Goal: Task Accomplishment & Management: Manage account settings

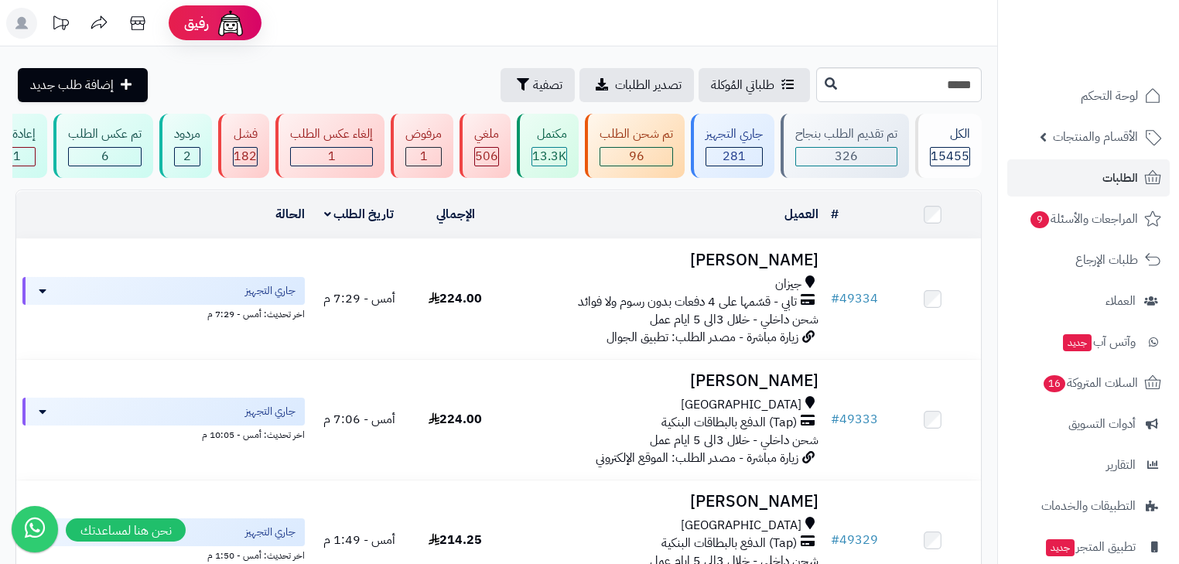
type input "*****"
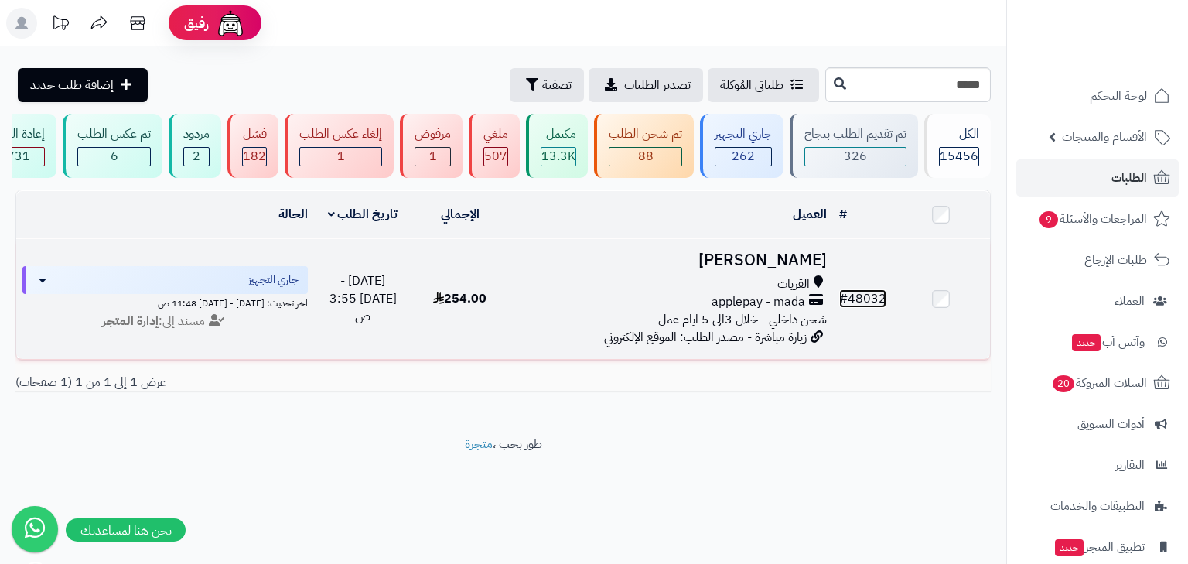
click at [876, 306] on link "# 48032" at bounding box center [862, 298] width 47 height 19
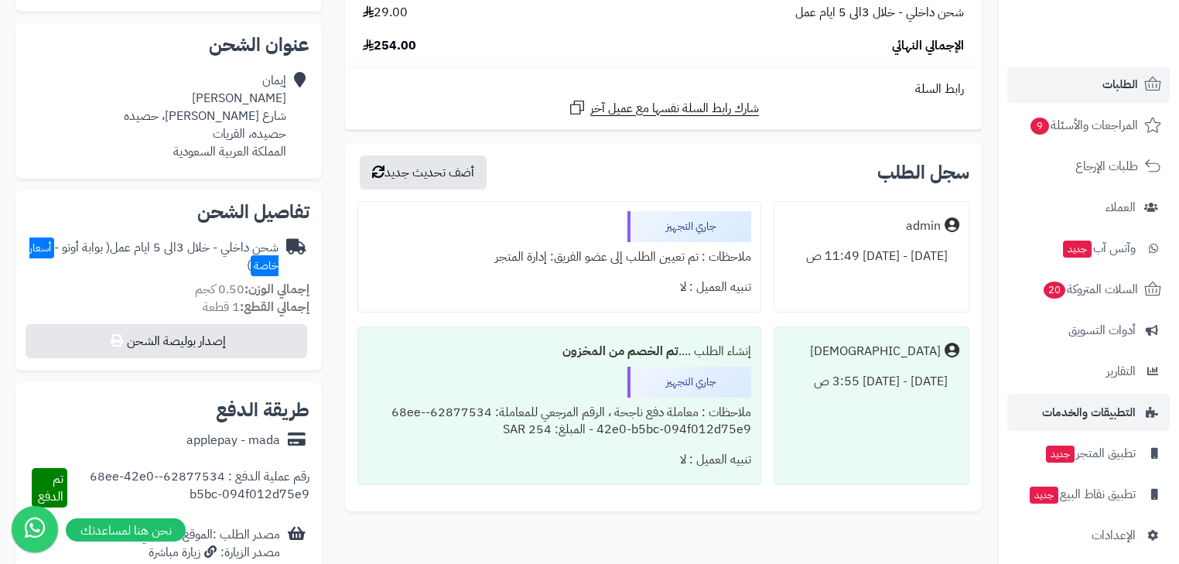
scroll to position [103, 0]
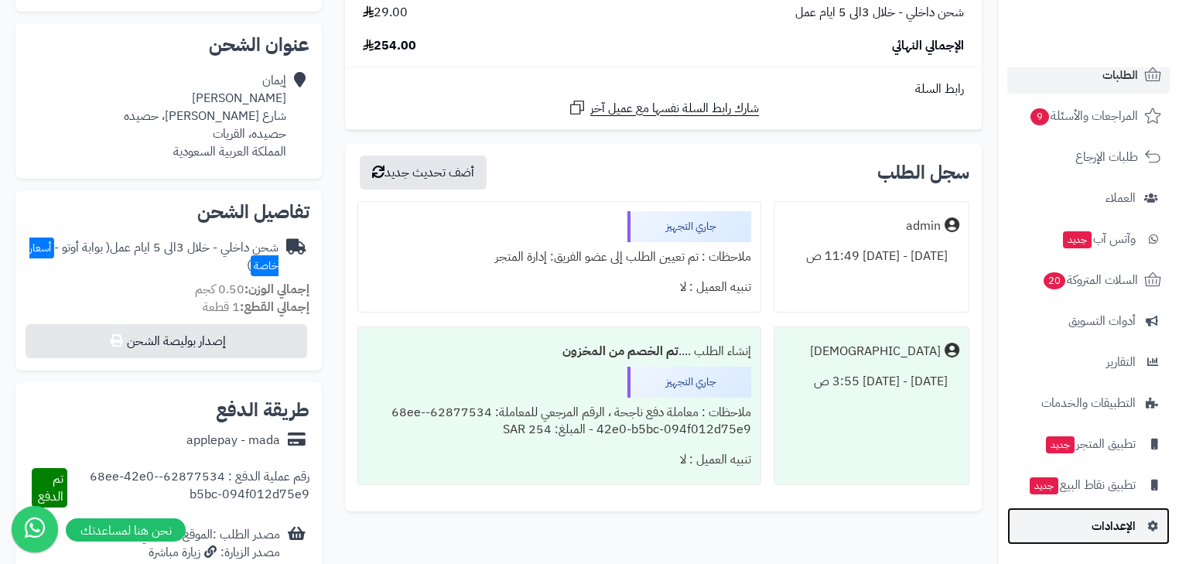
click at [1101, 531] on span "الإعدادات" at bounding box center [1114, 526] width 44 height 22
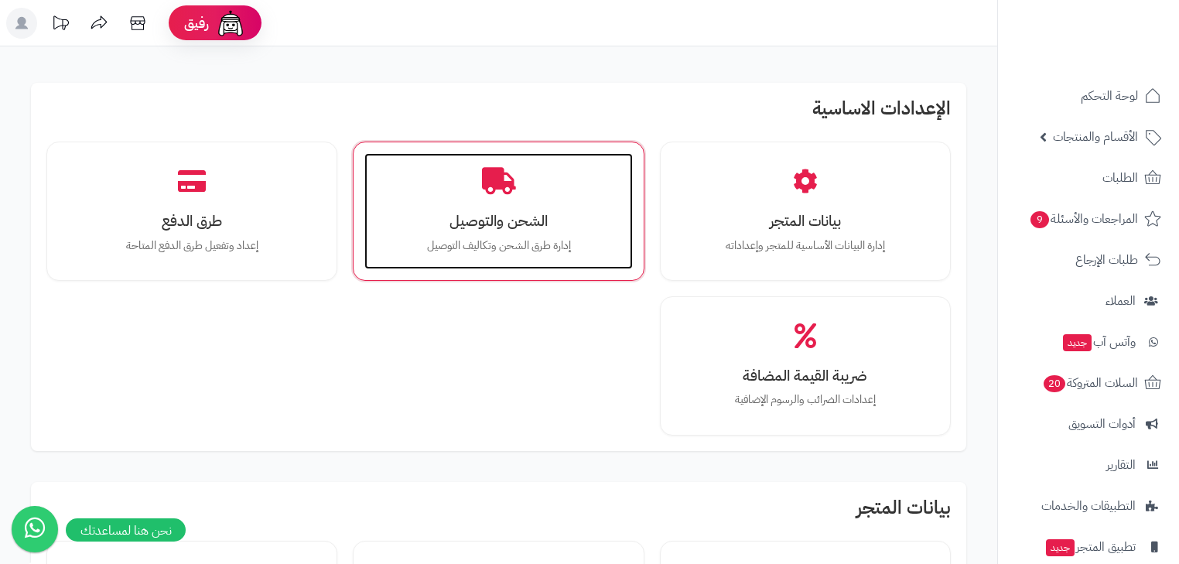
click at [538, 213] on h3 "الشحن والتوصيل" at bounding box center [498, 221] width 237 height 16
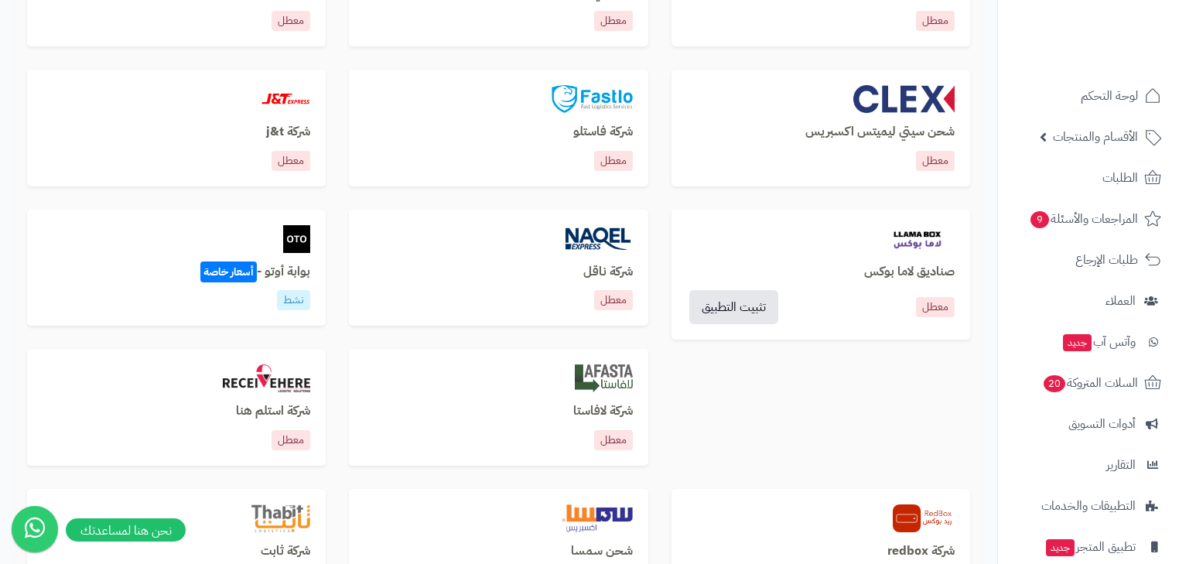
scroll to position [619, 0]
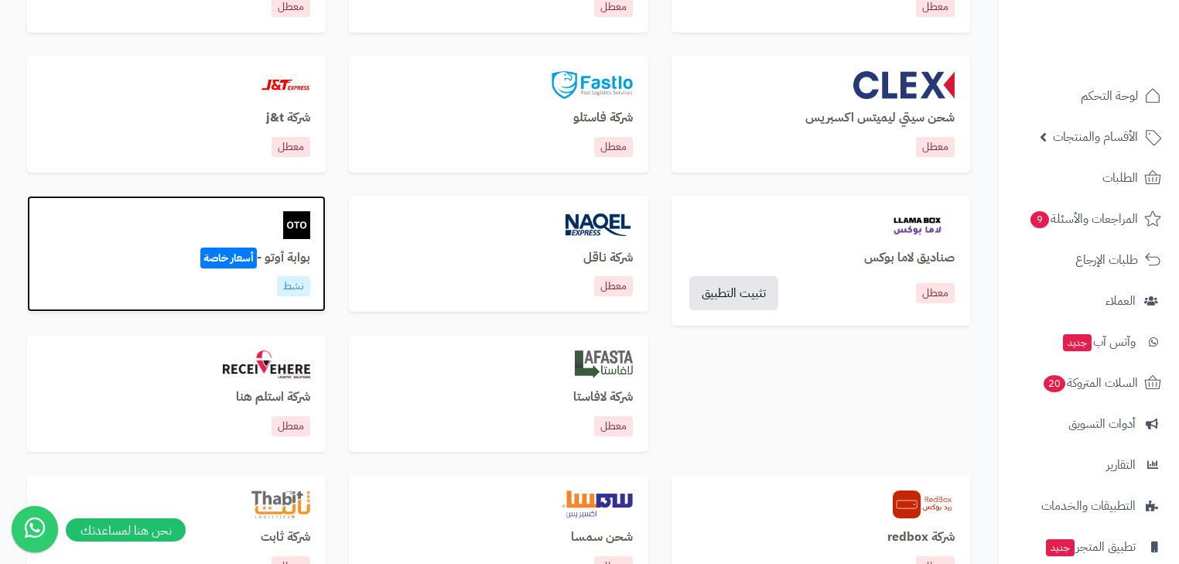
click at [260, 265] on h3 "بوابة أوتو - أسعار خاصة" at bounding box center [177, 258] width 268 height 14
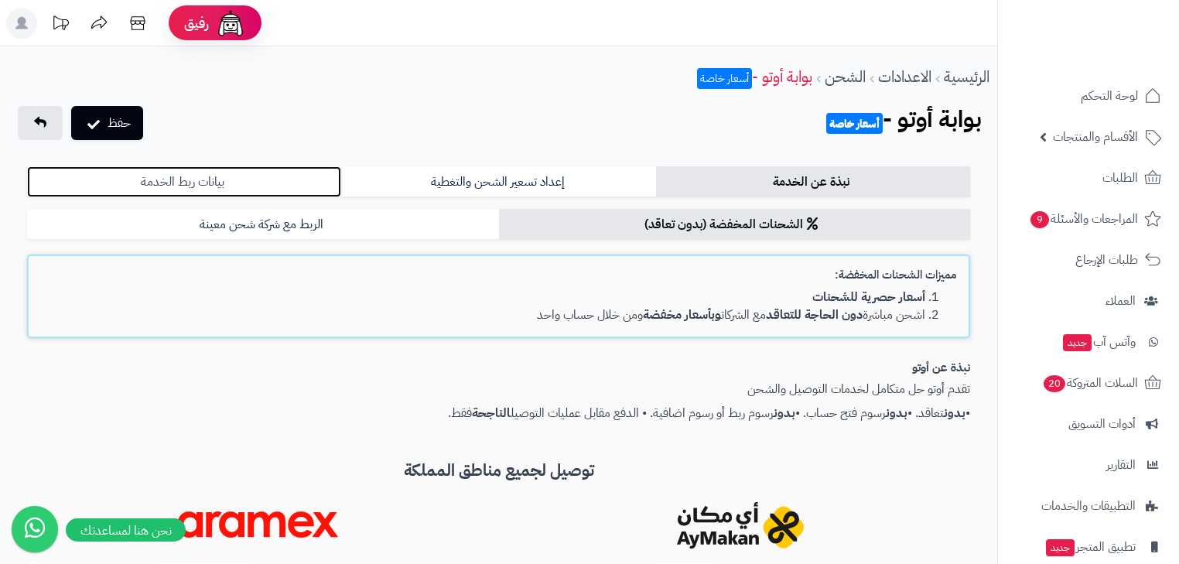
click at [207, 179] on link "بيانات ربط الخدمة" at bounding box center [184, 181] width 314 height 31
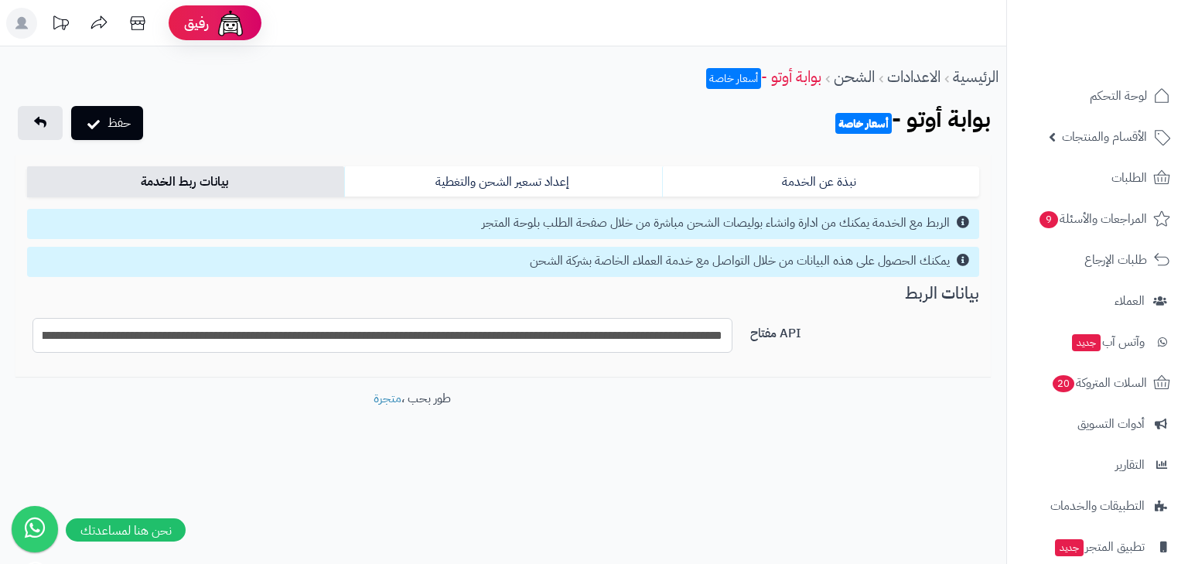
click at [201, 341] on input "**********" at bounding box center [382, 335] width 700 height 35
paste input "text"
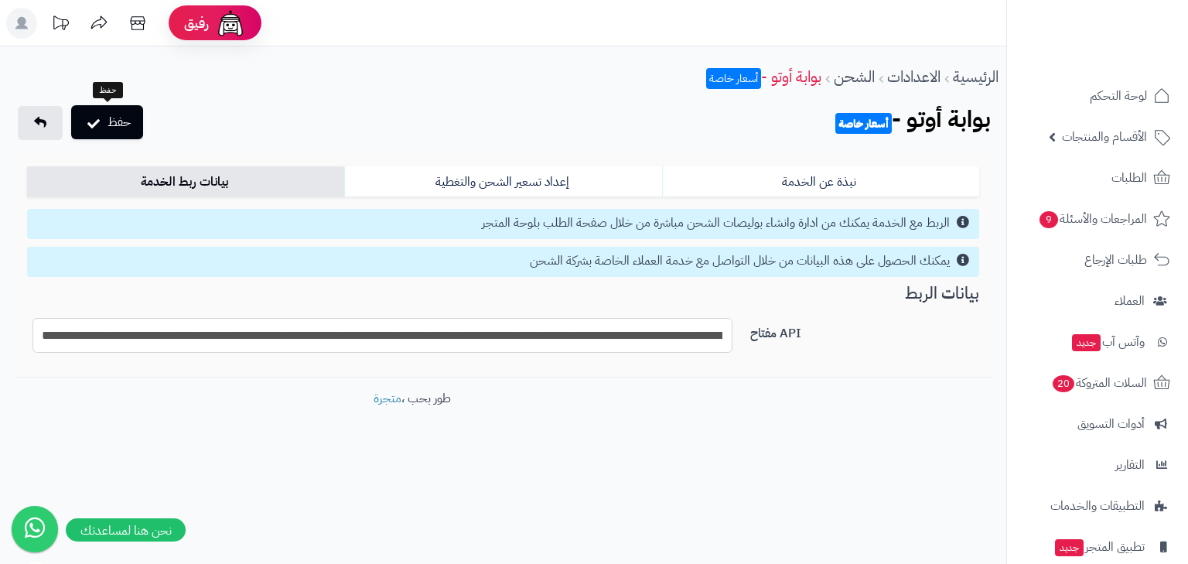
type input "**********"
click at [111, 118] on button "حفظ" at bounding box center [107, 122] width 72 height 34
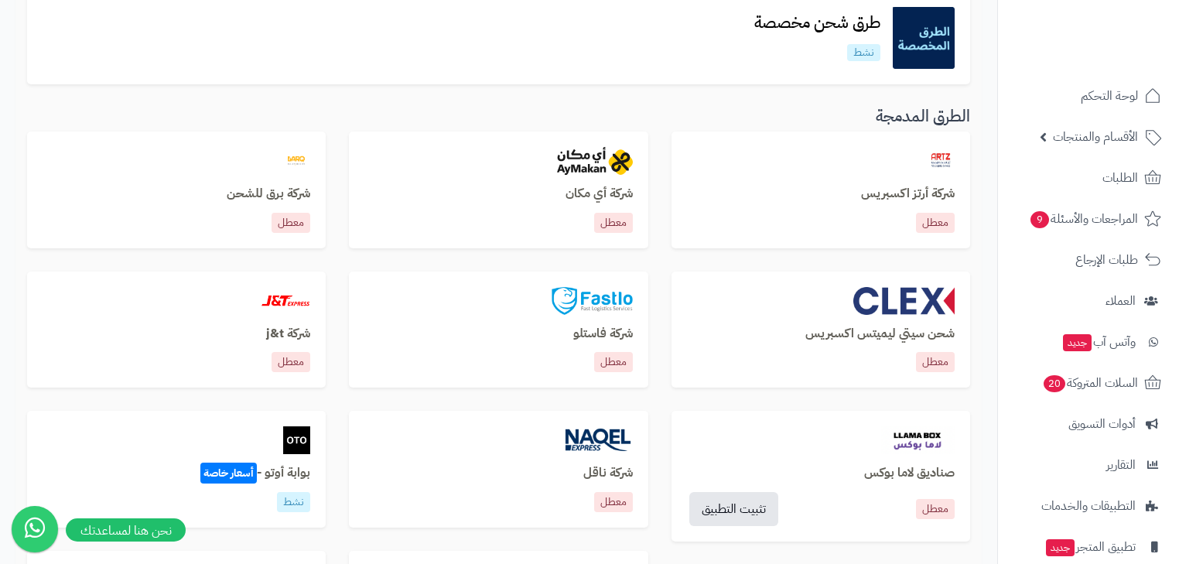
scroll to position [681, 0]
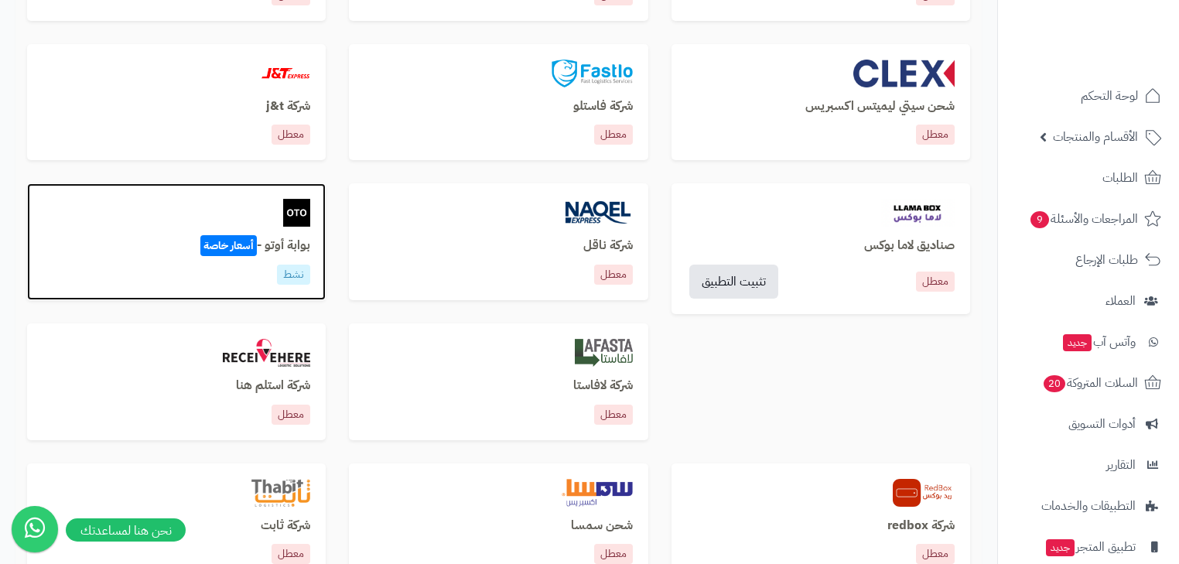
click at [225, 248] on span "أسعار خاصة" at bounding box center [228, 245] width 56 height 21
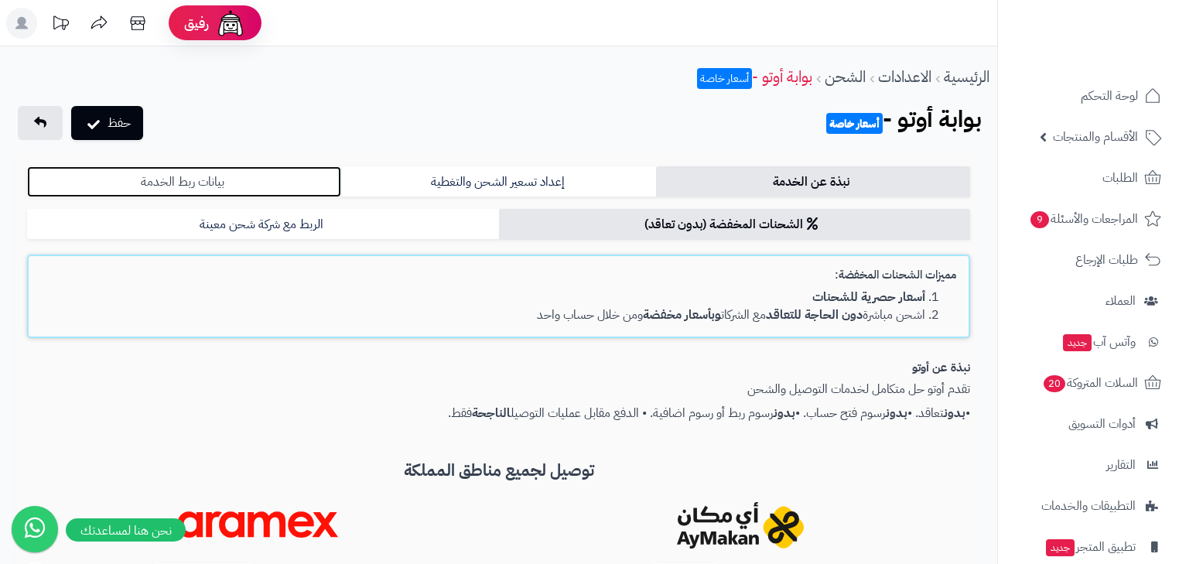
click at [120, 182] on link "بيانات ربط الخدمة" at bounding box center [184, 181] width 314 height 31
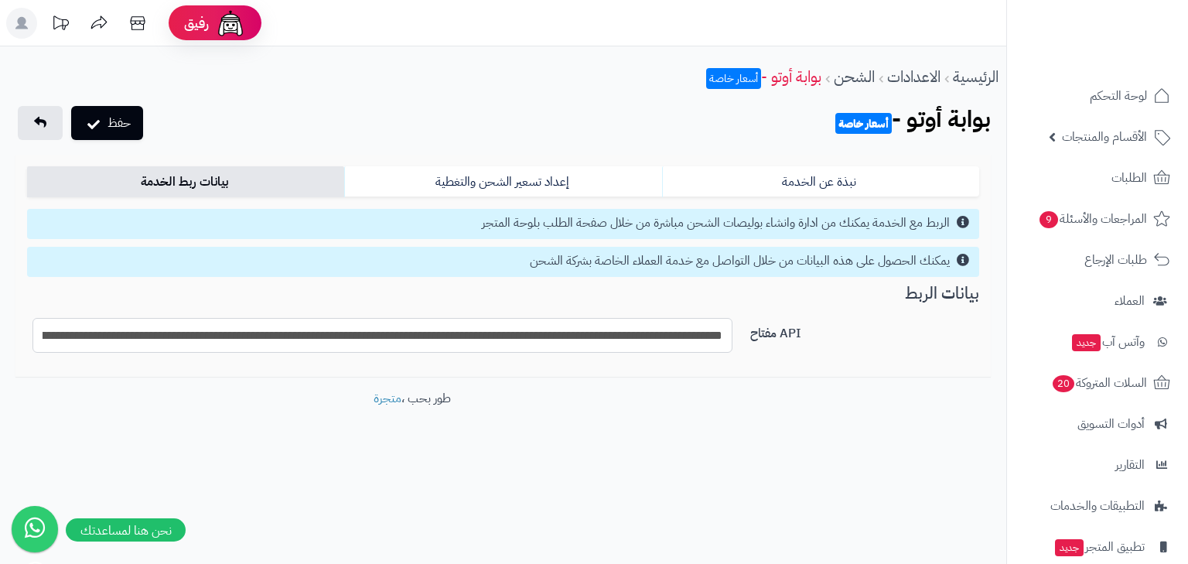
click at [263, 329] on input "**********" at bounding box center [382, 335] width 700 height 35
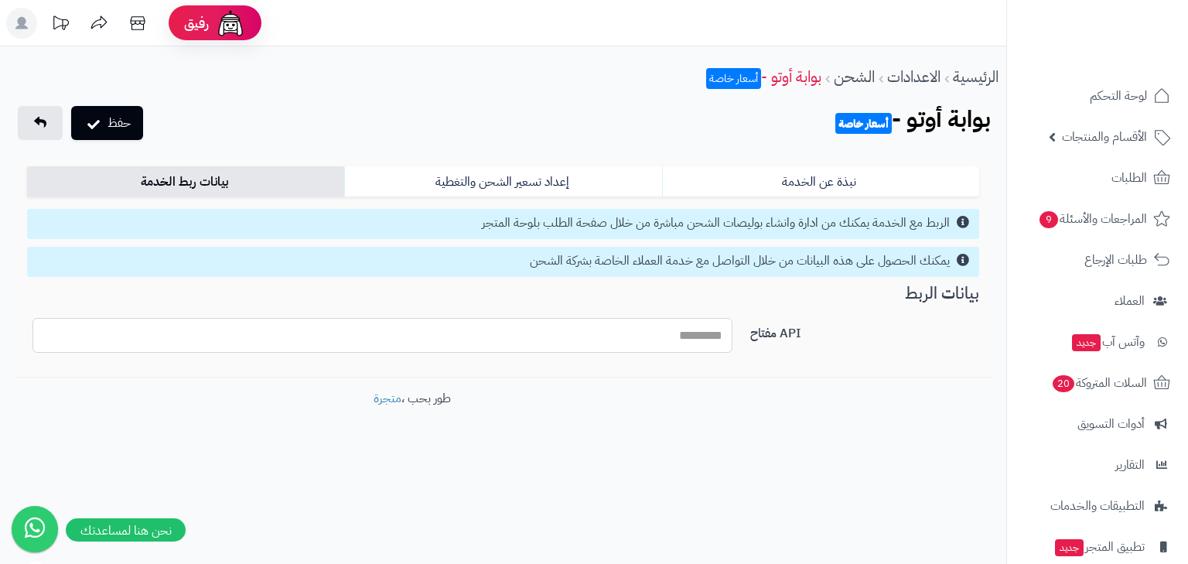
paste input "**********"
type input "**********"
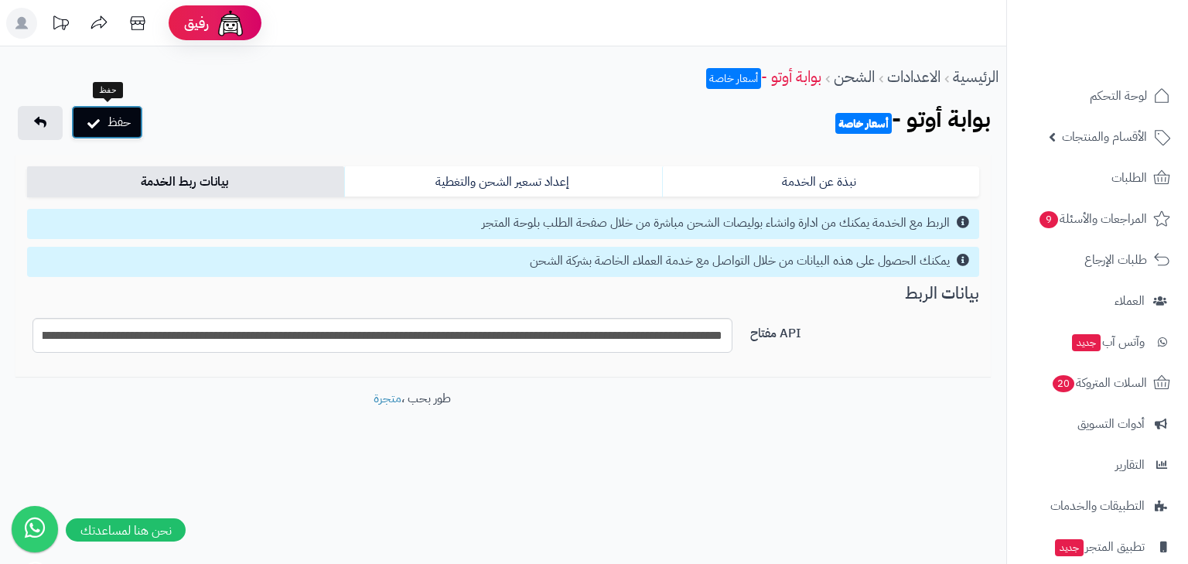
click at [119, 121] on button "حفظ" at bounding box center [107, 122] width 72 height 34
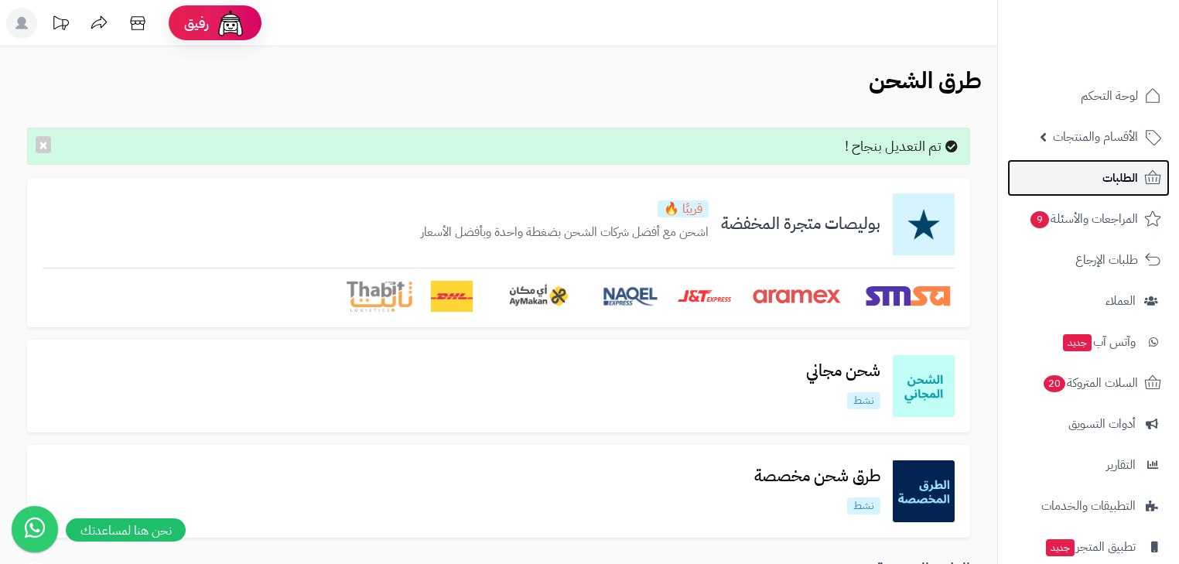
click at [1115, 186] on span "الطلبات" at bounding box center [1120, 178] width 36 height 22
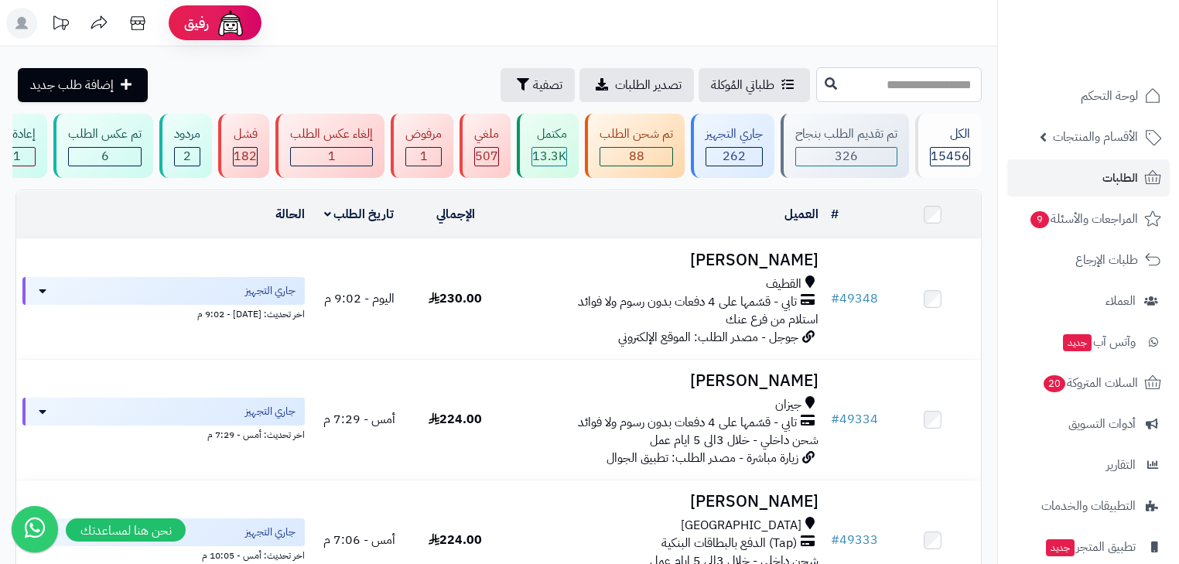
click at [916, 85] on input "text" at bounding box center [899, 84] width 166 height 35
type input "*****"
click at [825, 85] on icon at bounding box center [831, 83] width 12 height 12
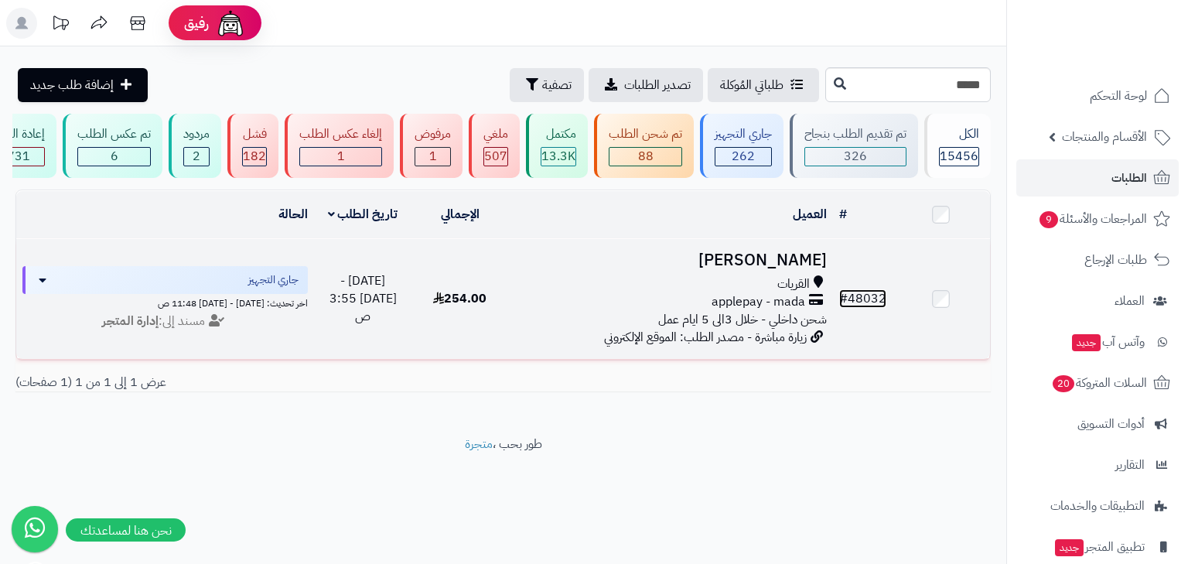
click at [851, 299] on link "# 48032" at bounding box center [862, 298] width 47 height 19
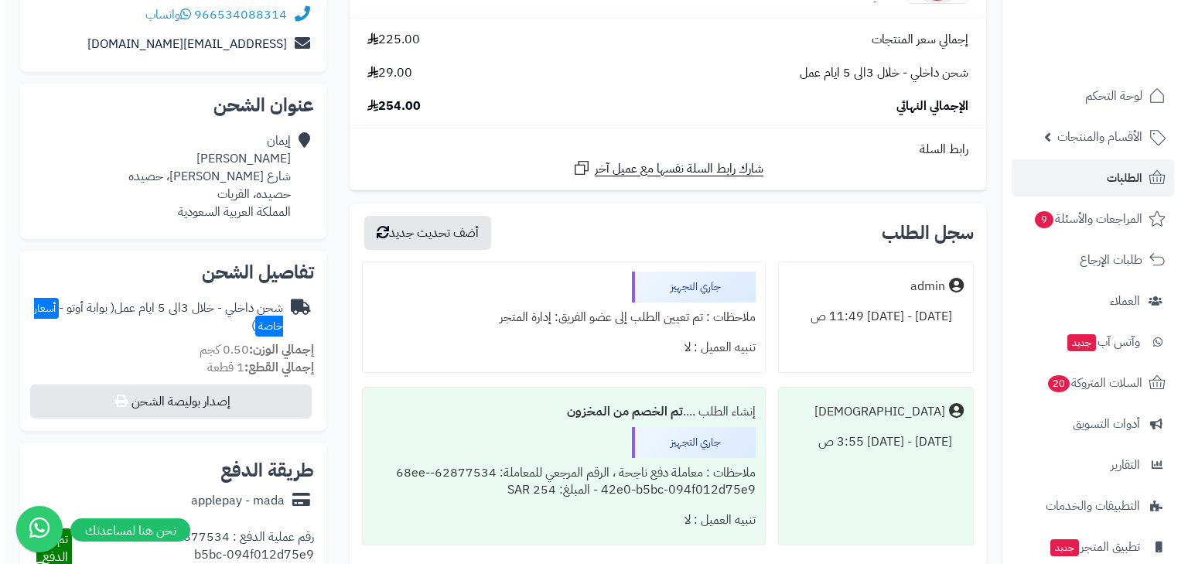
scroll to position [371, 0]
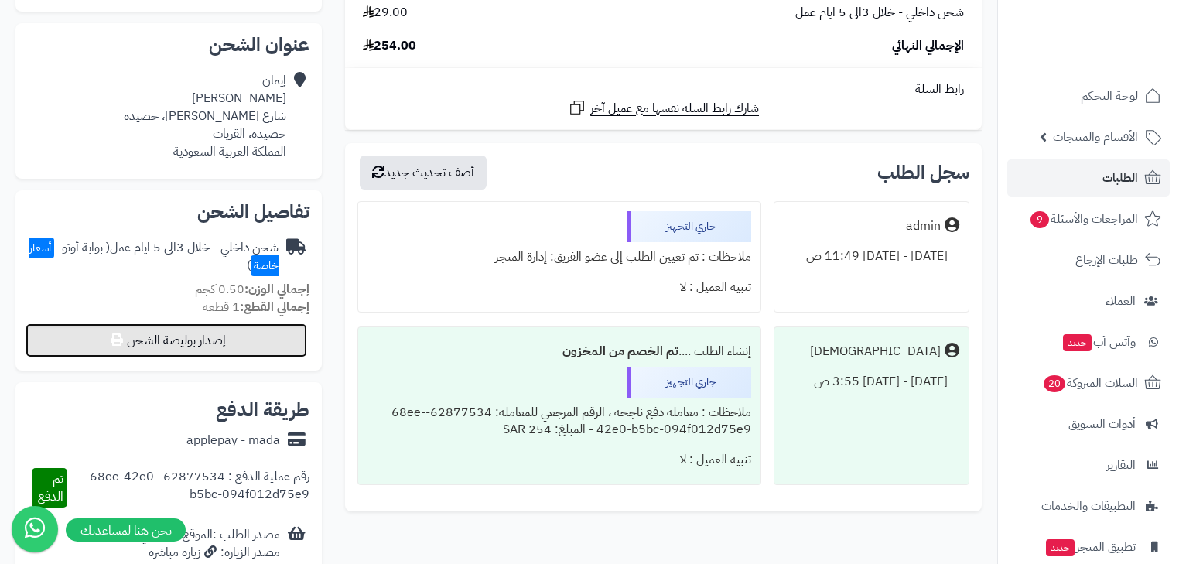
click at [174, 346] on button "إصدار بوليصة الشحن" at bounding box center [167, 340] width 282 height 34
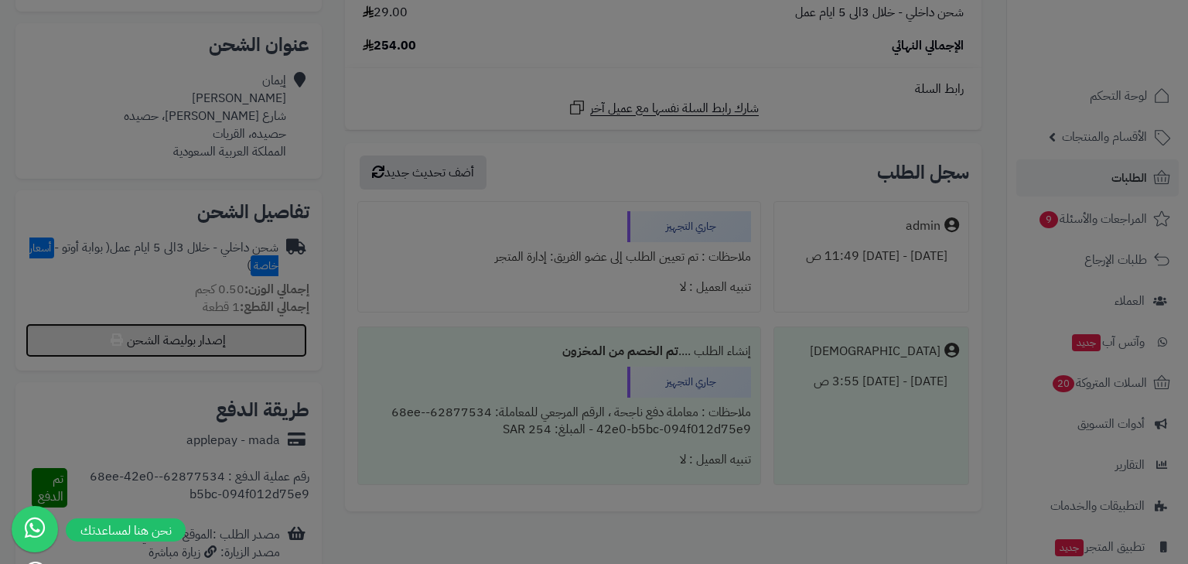
select select "***"
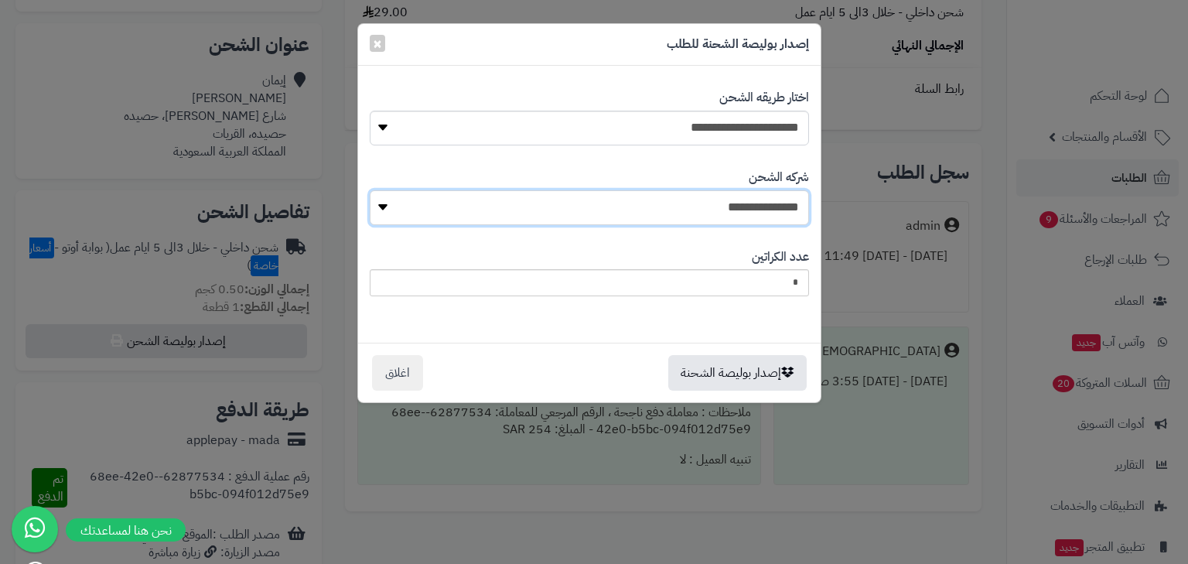
click at [695, 203] on select "**********" at bounding box center [589, 207] width 439 height 35
select select "****"
click at [374, 190] on select "**********" at bounding box center [589, 207] width 439 height 35
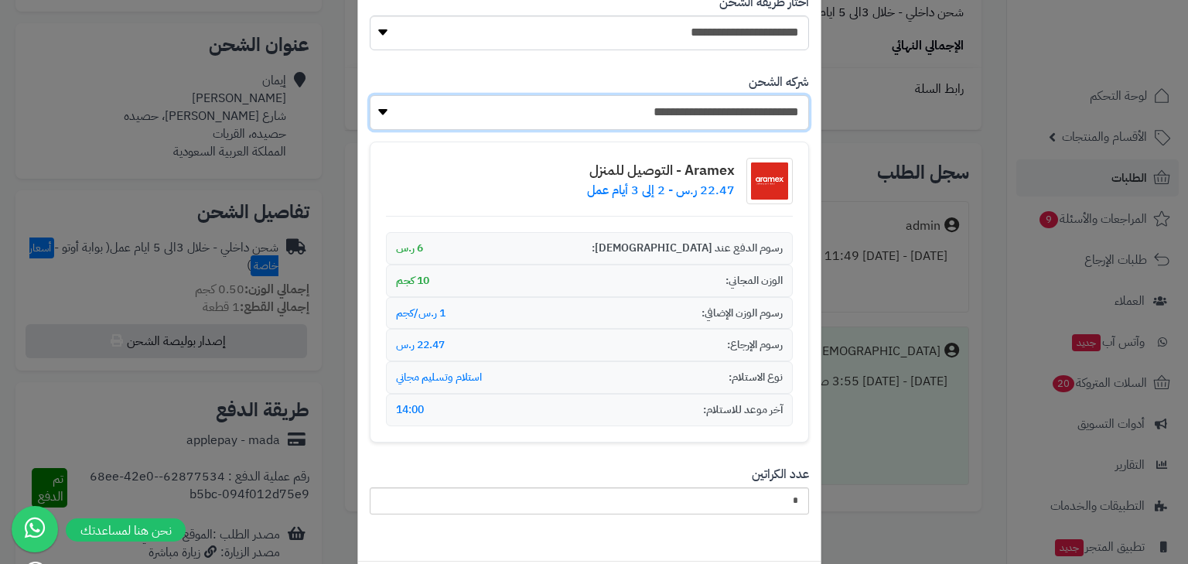
scroll to position [173, 0]
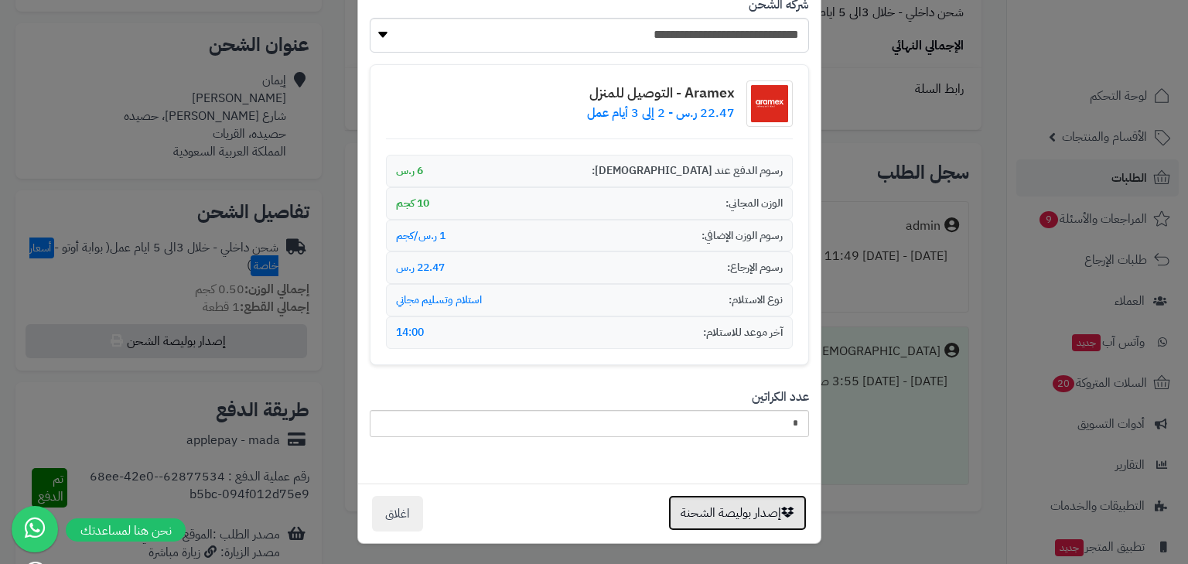
click at [755, 510] on button "إصدار بوليصة الشحنة" at bounding box center [737, 513] width 138 height 36
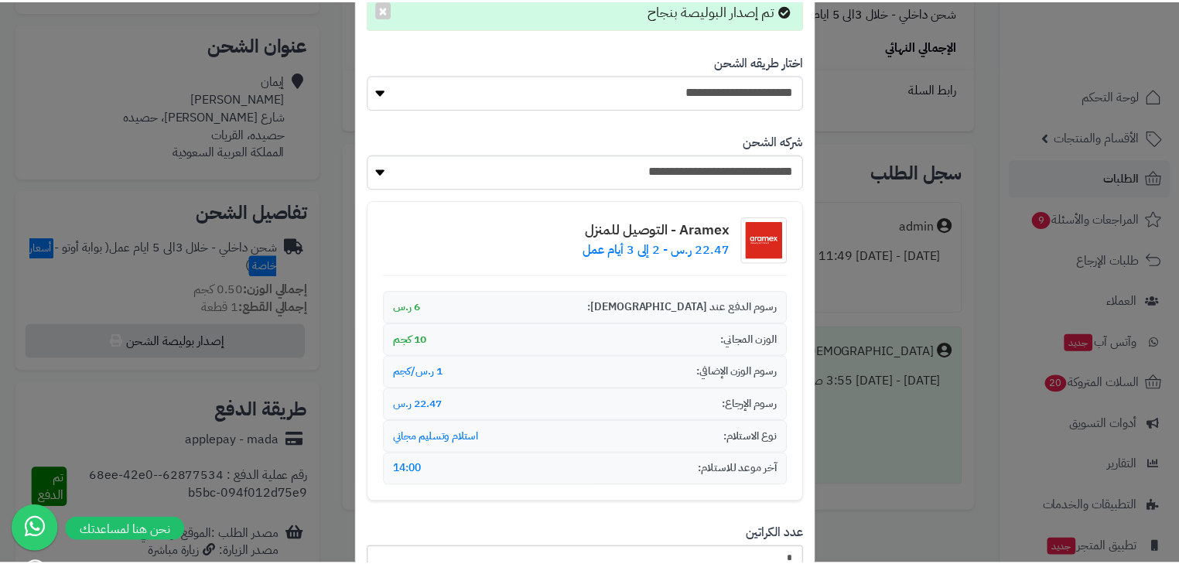
scroll to position [223, 0]
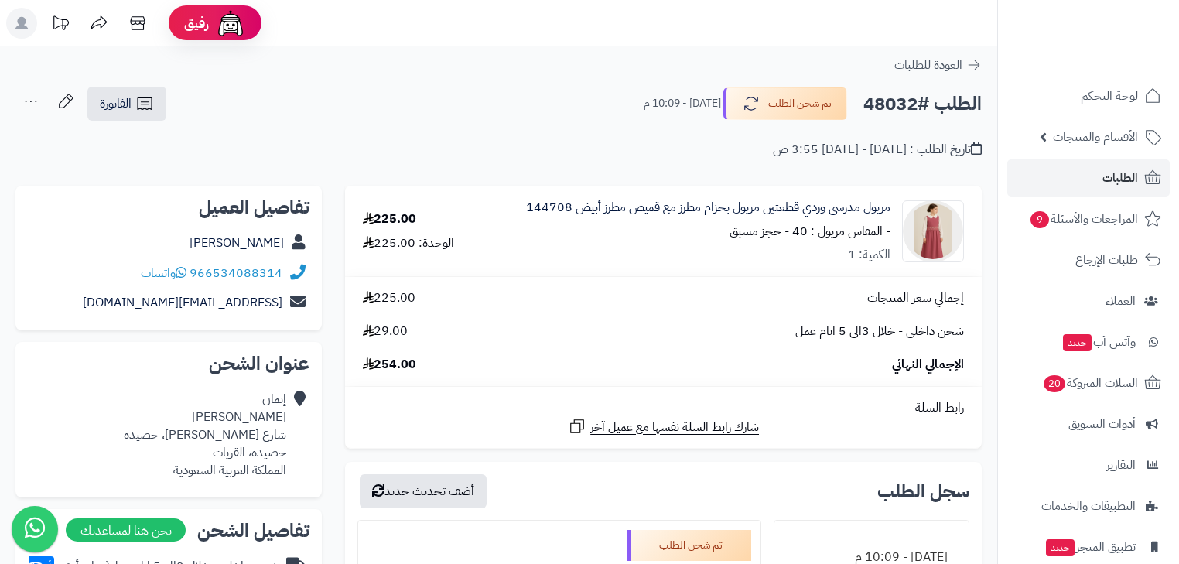
scroll to position [319, 0]
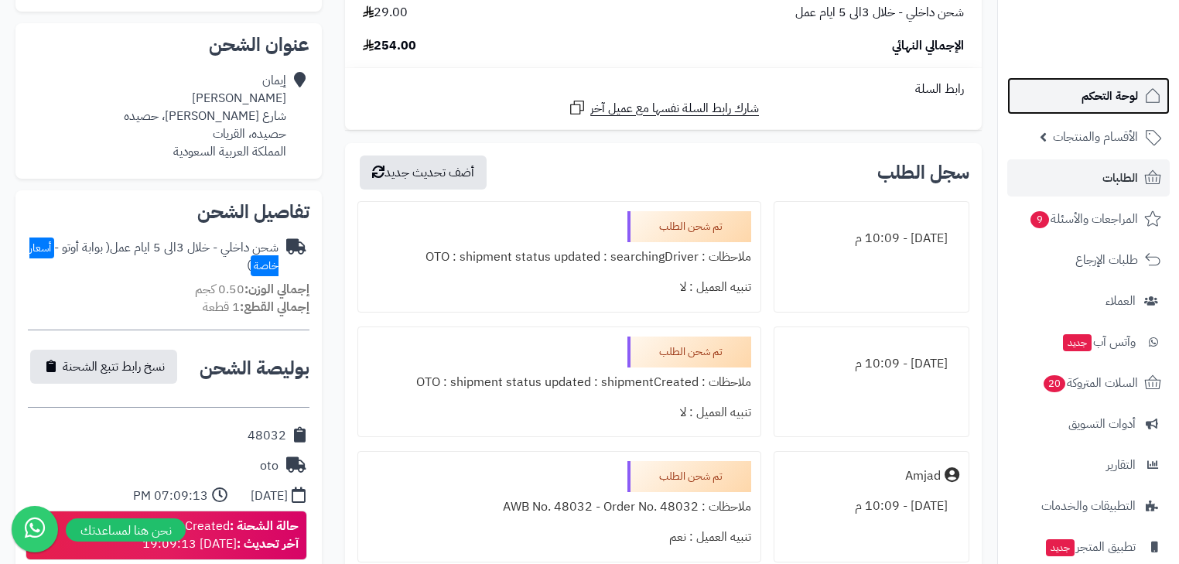
click at [1125, 106] on span "لوحة التحكم" at bounding box center [1110, 96] width 56 height 22
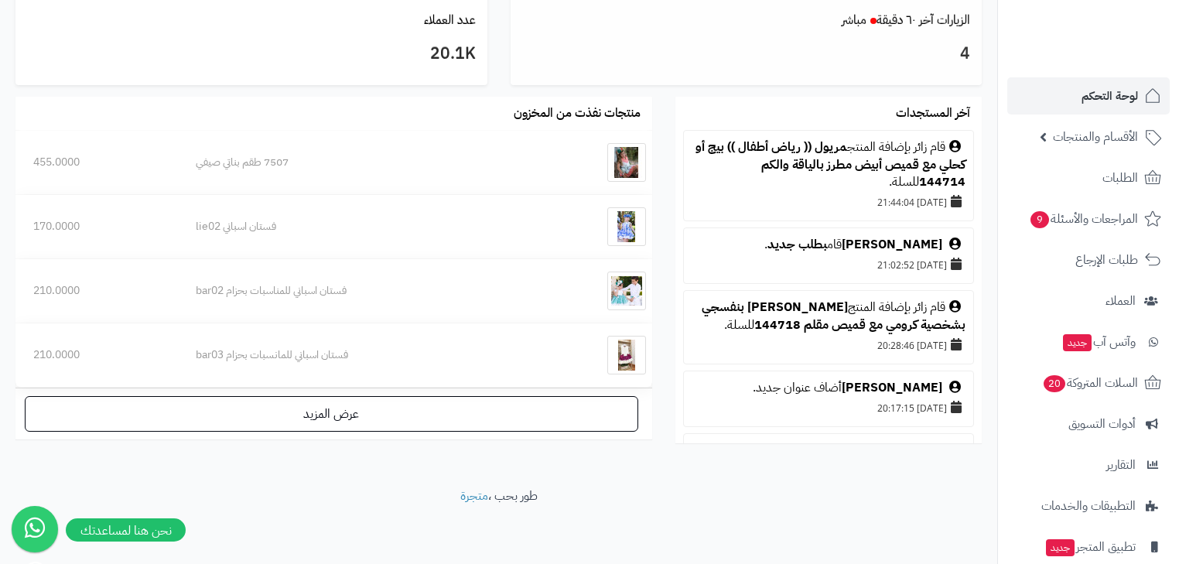
scroll to position [452, 0]
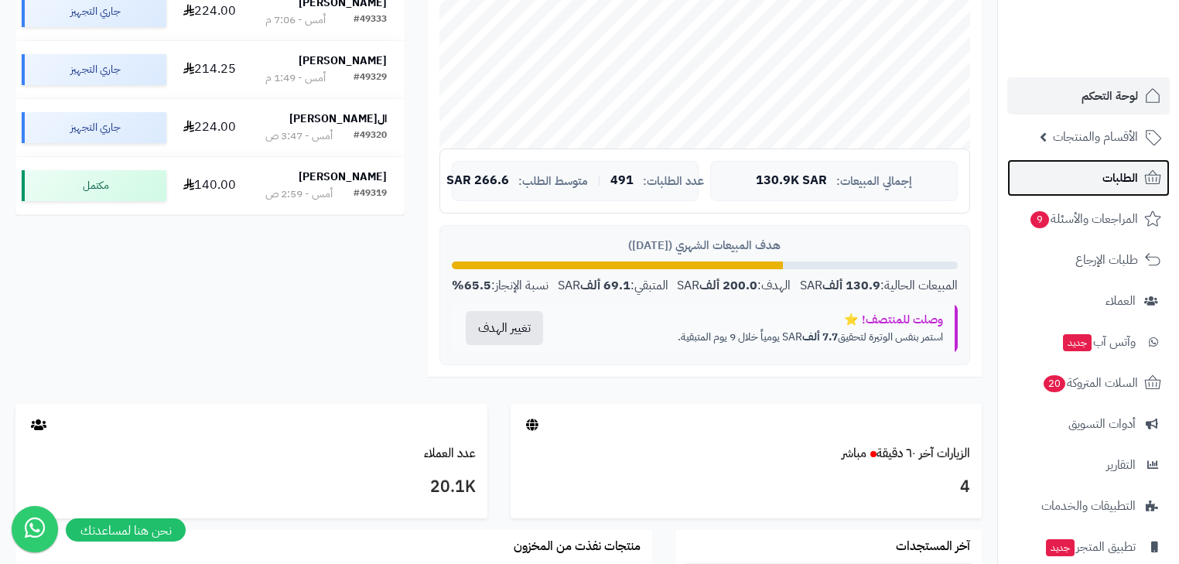
click at [1123, 174] on span "الطلبات" at bounding box center [1120, 178] width 36 height 22
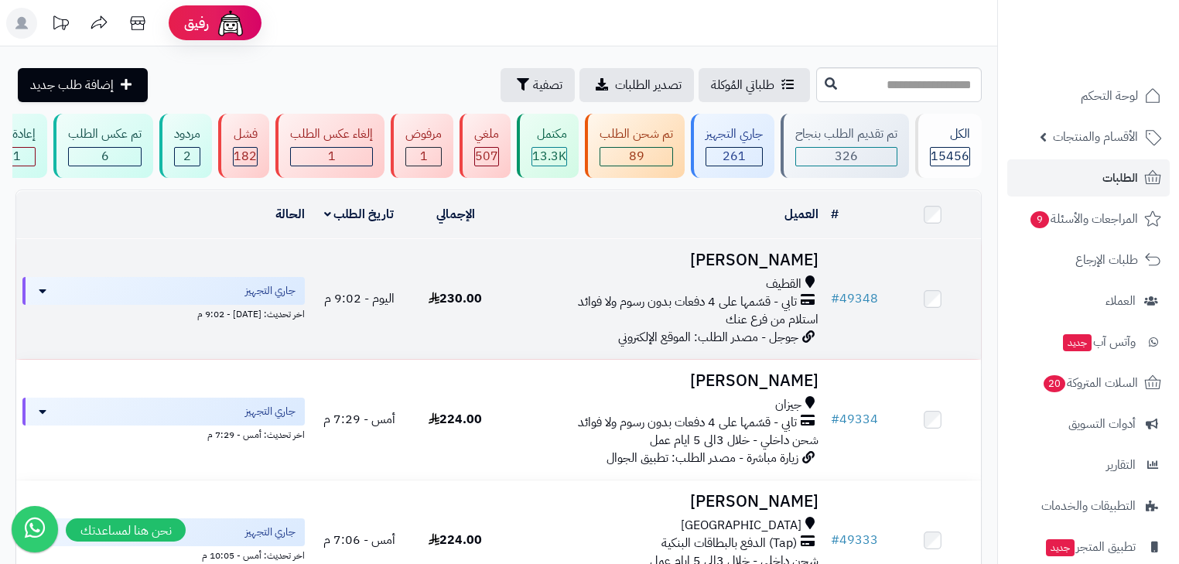
click at [812, 269] on h3 "[PERSON_NAME]" at bounding box center [664, 260] width 309 height 18
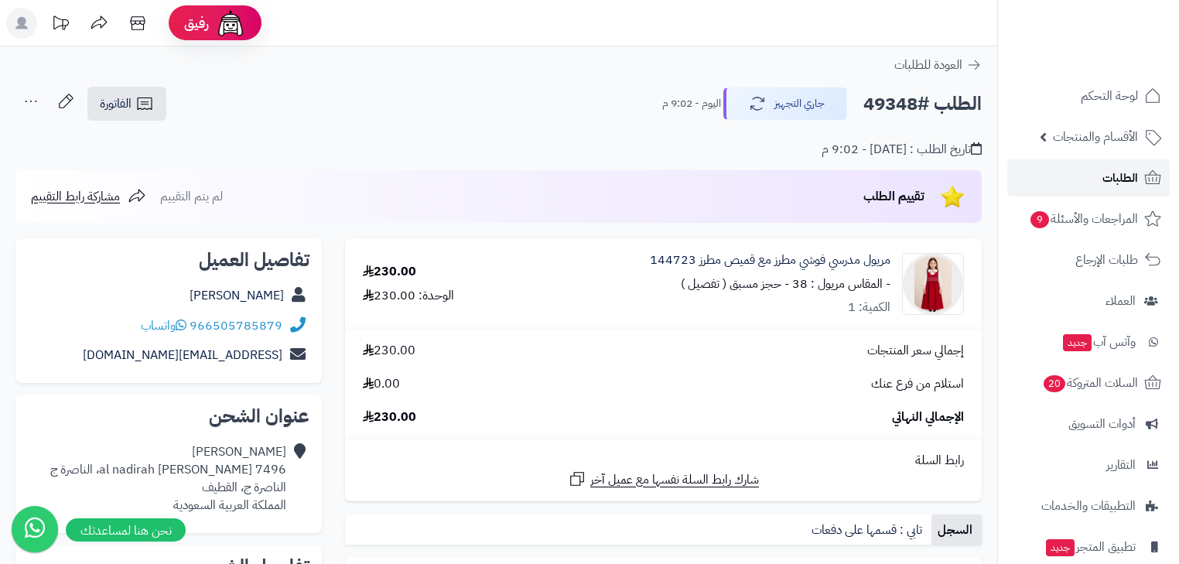
click at [1107, 179] on span "الطلبات" at bounding box center [1120, 178] width 36 height 22
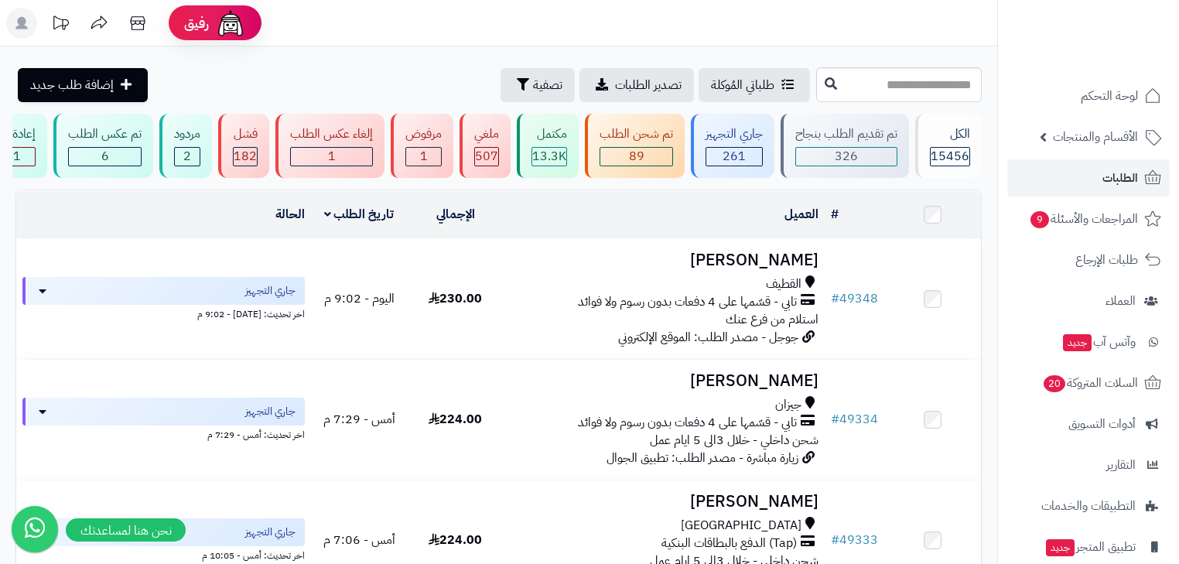
click at [15, 22] on rect at bounding box center [21, 23] width 31 height 31
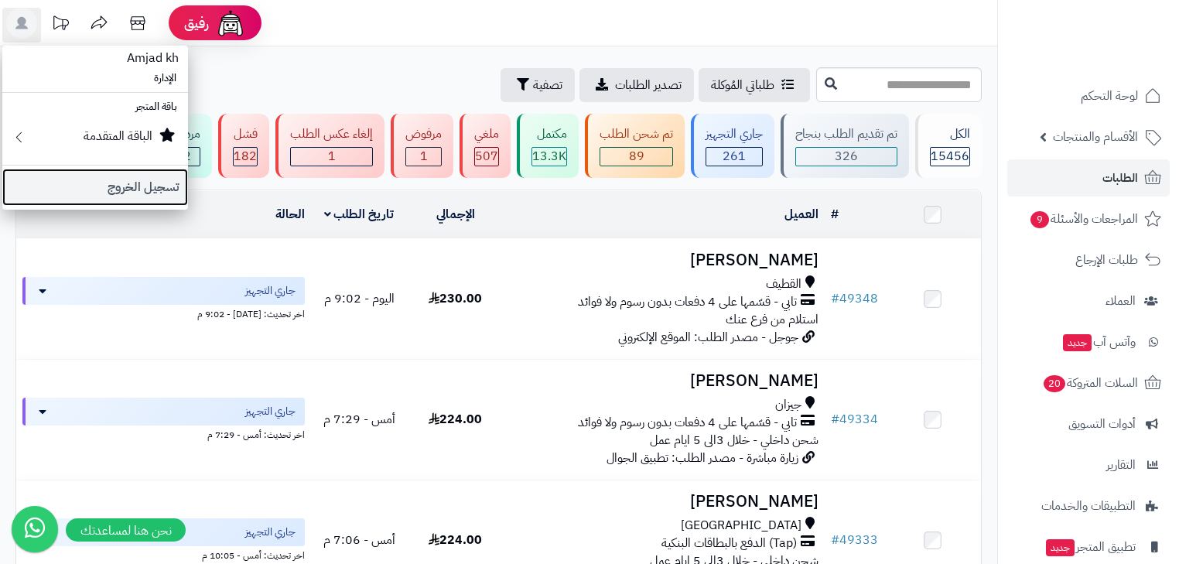
click at [152, 174] on link "تسجيل الخروج" at bounding box center [95, 187] width 186 height 37
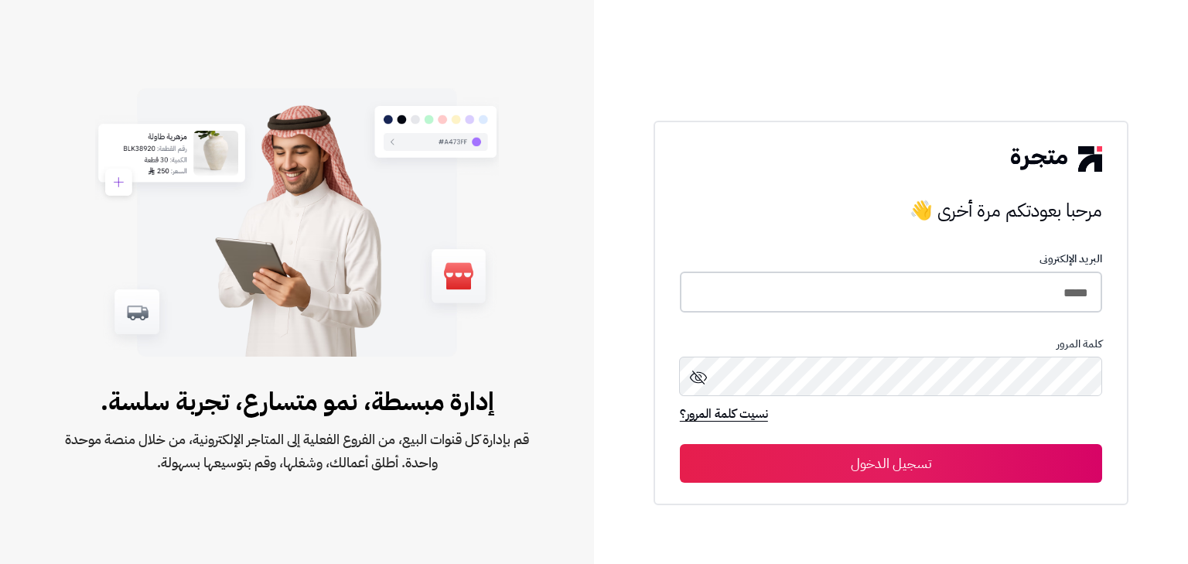
click at [1024, 306] on input "*****" at bounding box center [891, 292] width 422 height 41
type input "*****"
click at [1007, 456] on button "تسجيل الدخول" at bounding box center [891, 462] width 422 height 39
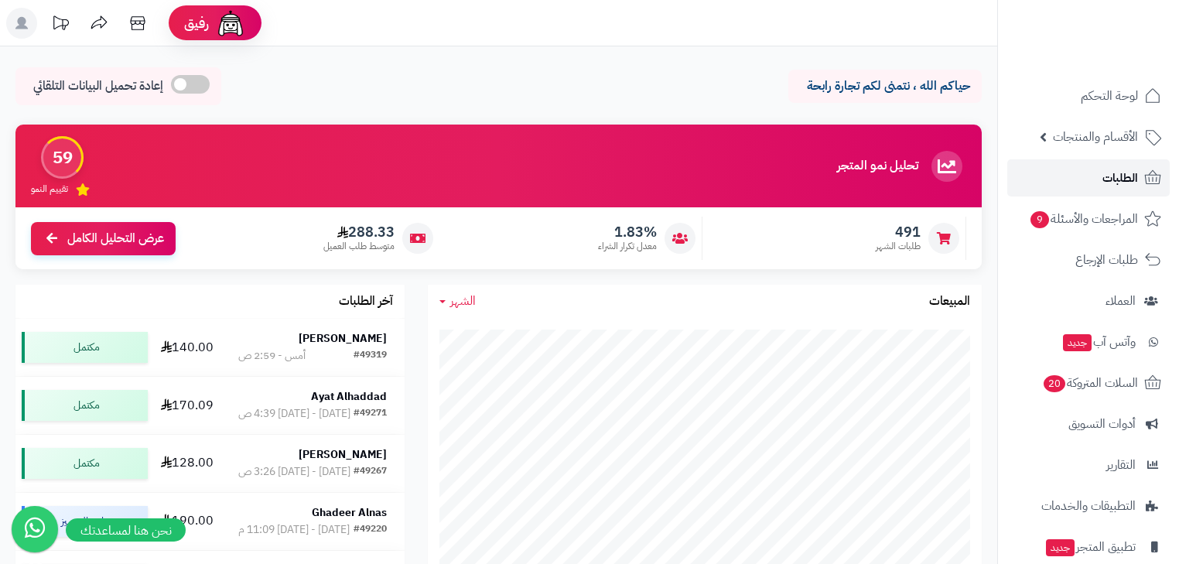
click at [1133, 179] on span "الطلبات" at bounding box center [1120, 178] width 36 height 22
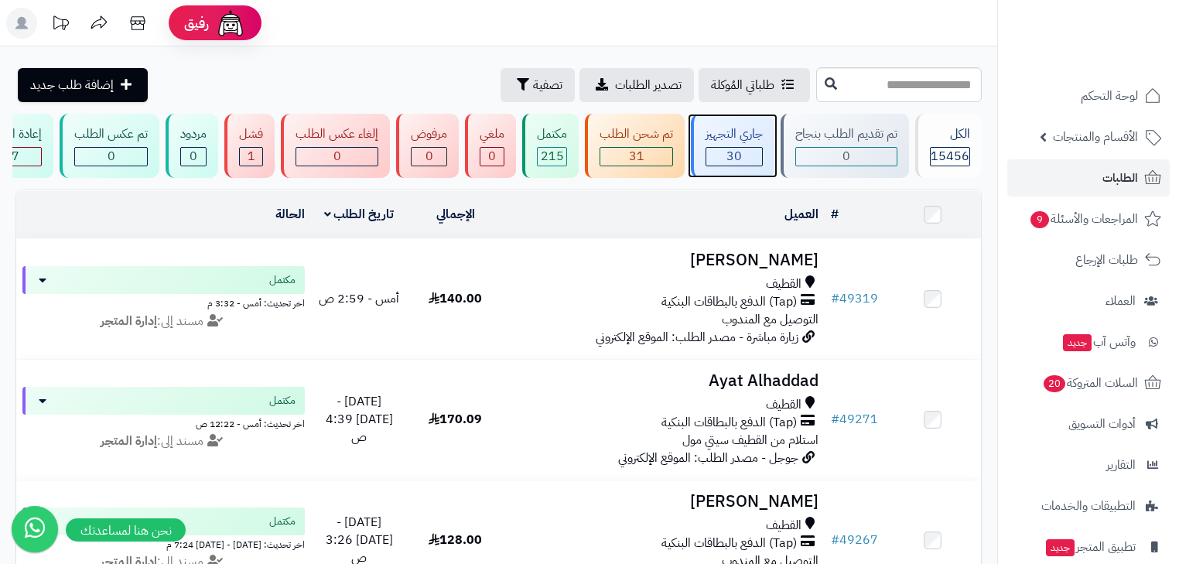
click at [728, 143] on div "جاري التجهيز 30" at bounding box center [733, 146] width 84 height 64
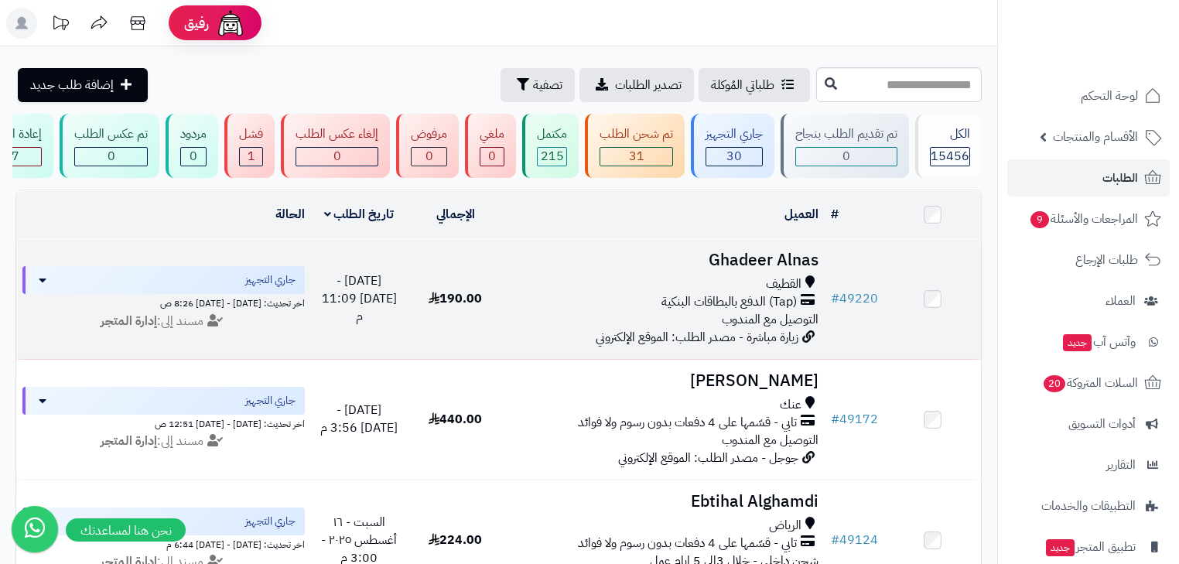
click at [780, 265] on h3 "Ghadeer Alnas" at bounding box center [664, 260] width 309 height 18
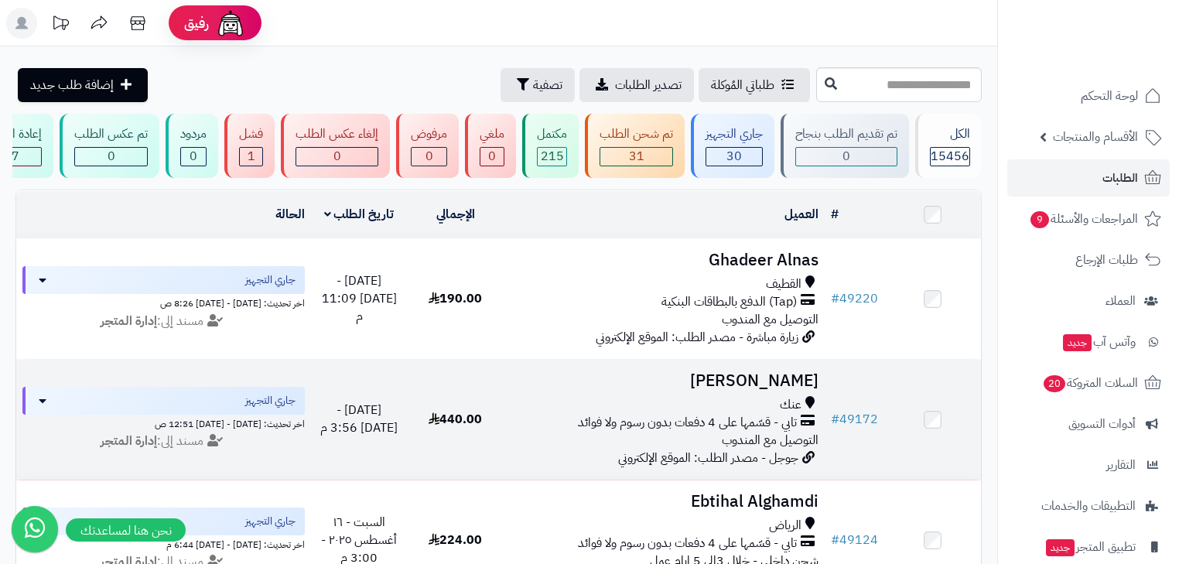
click at [757, 390] on h3 "Maha Alkhaldi" at bounding box center [664, 381] width 309 height 18
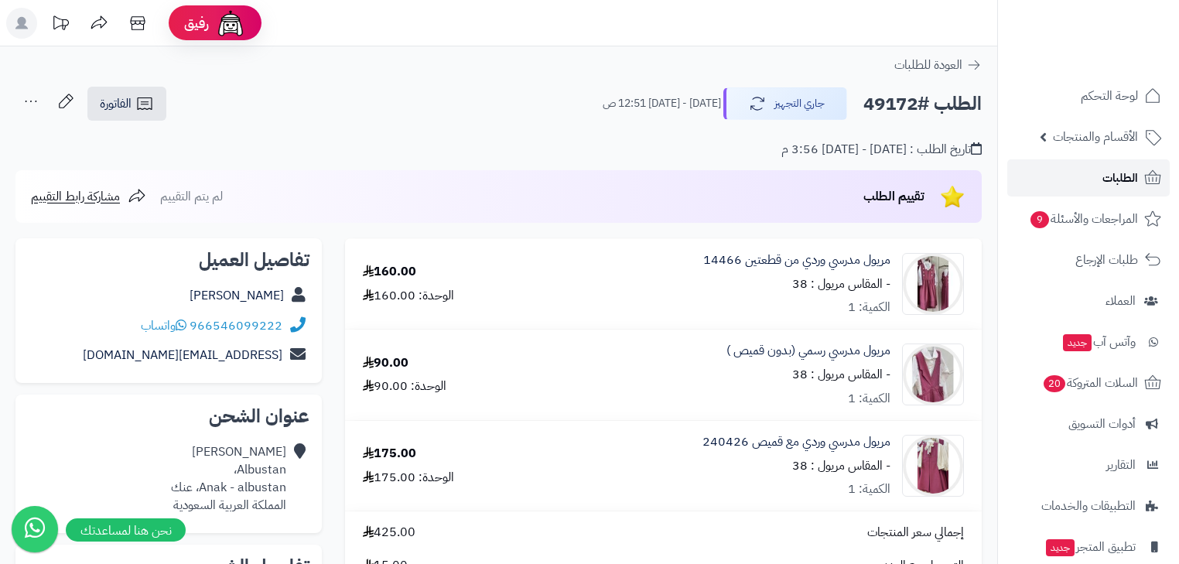
click at [1080, 176] on link "الطلبات" at bounding box center [1088, 177] width 162 height 37
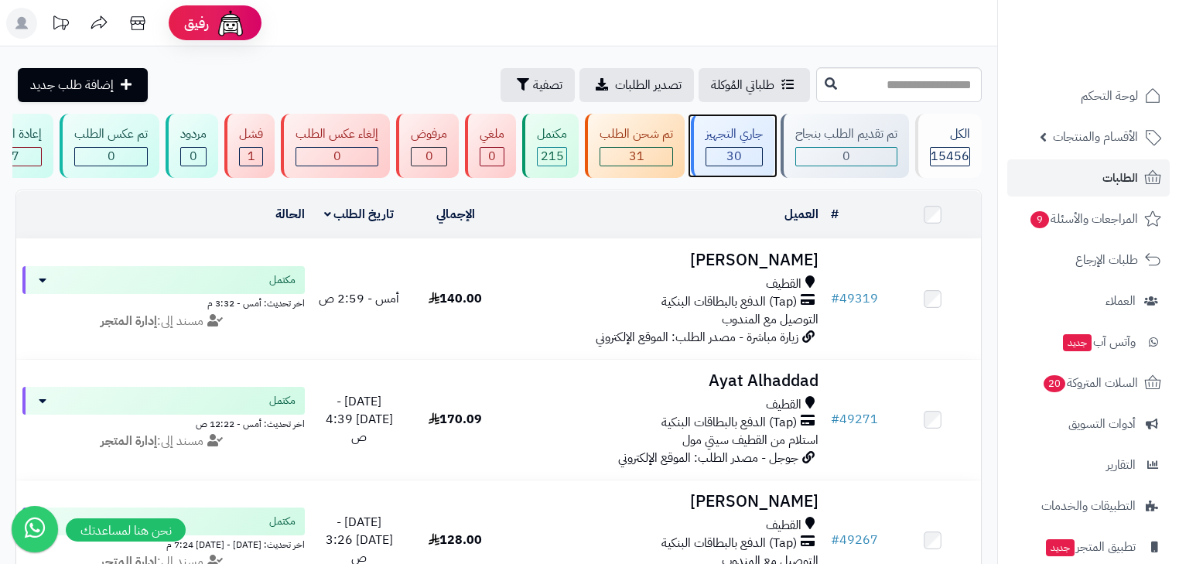
click at [723, 156] on div "30" at bounding box center [734, 157] width 56 height 18
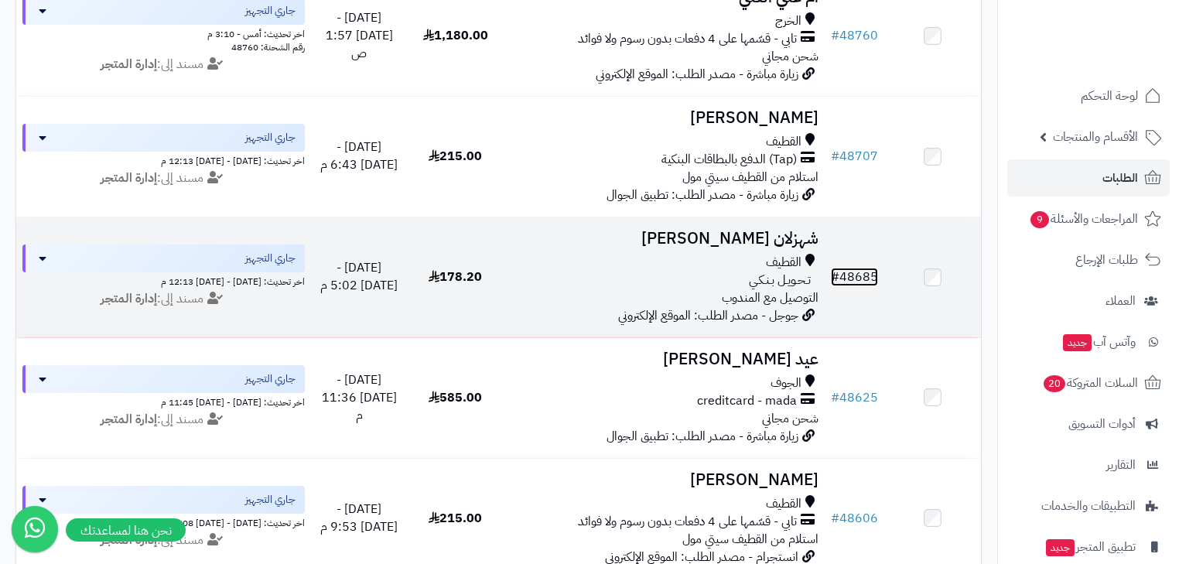
scroll to position [990, 0]
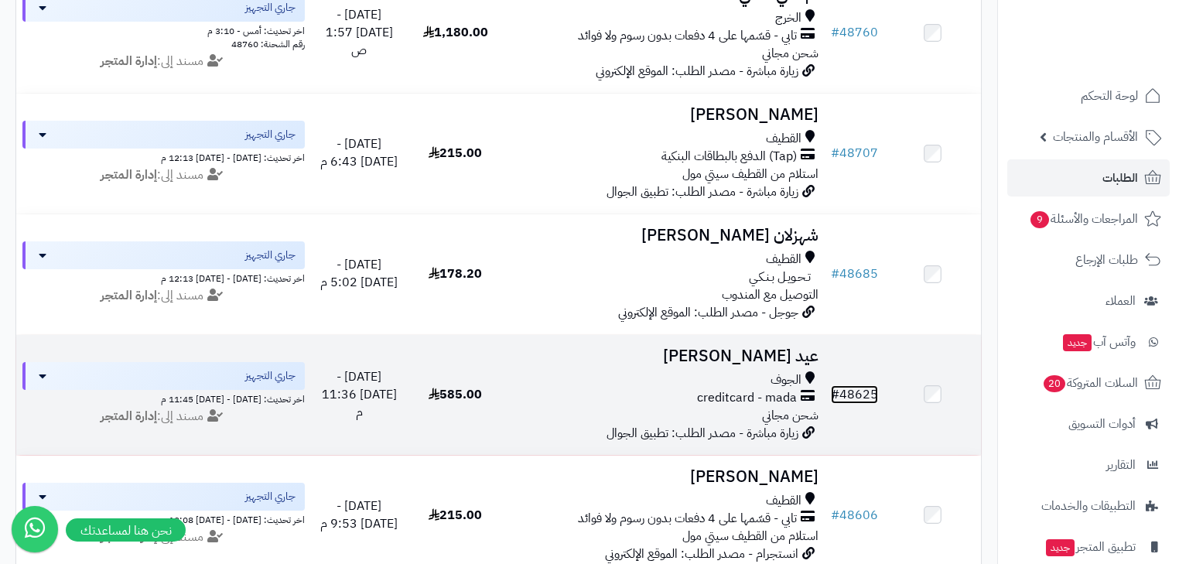
drag, startPoint x: 784, startPoint y: 362, endPoint x: 853, endPoint y: 405, distance: 82.0
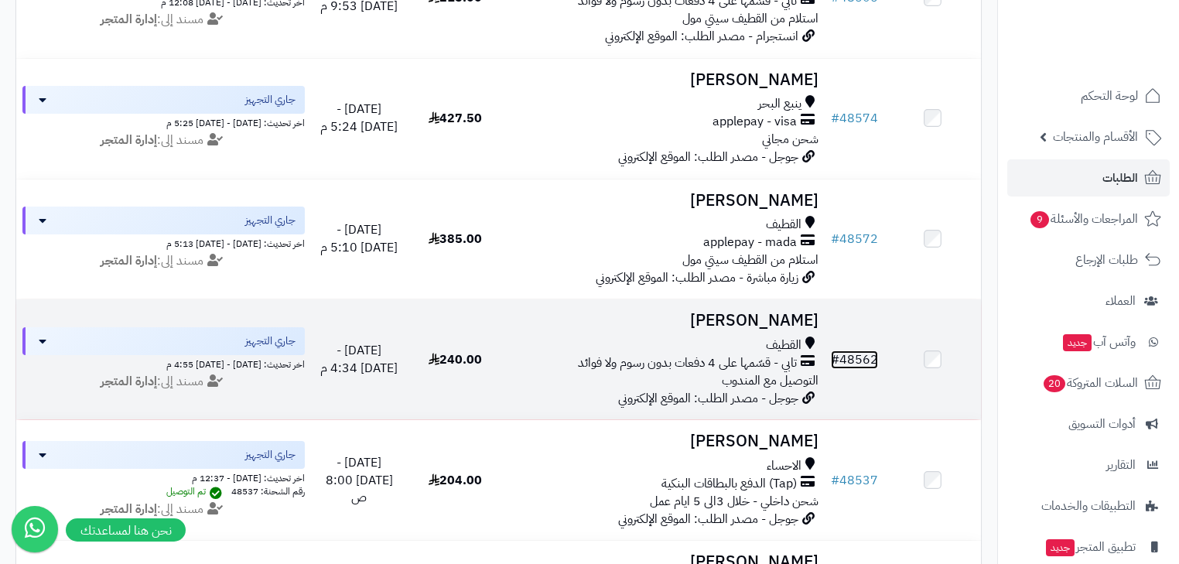
scroll to position [1609, 0]
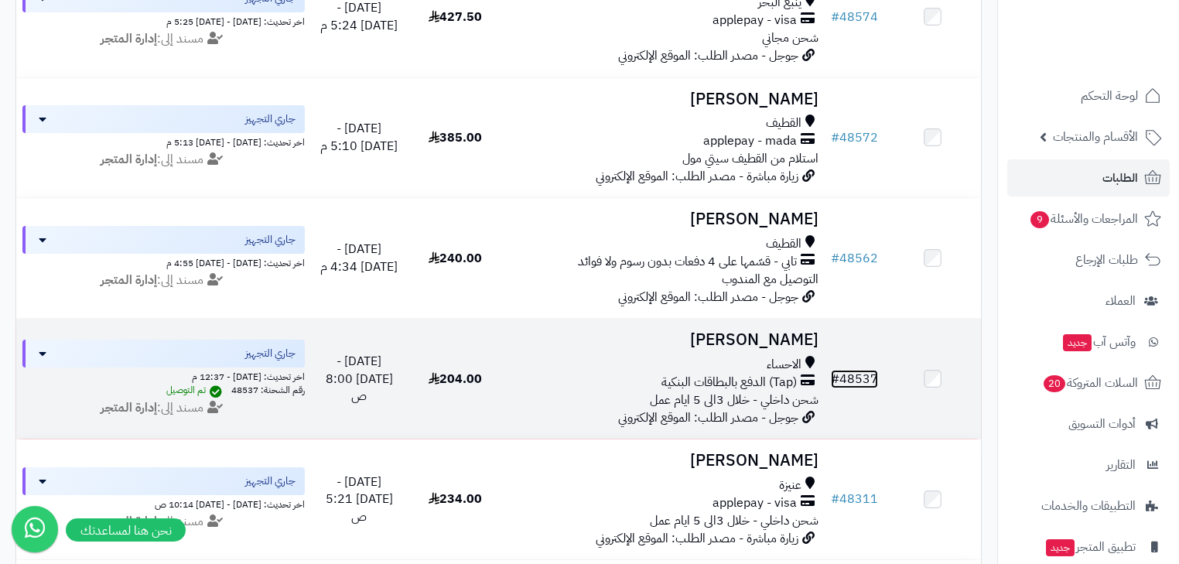
drag, startPoint x: 844, startPoint y: 381, endPoint x: 866, endPoint y: 392, distance: 25.3
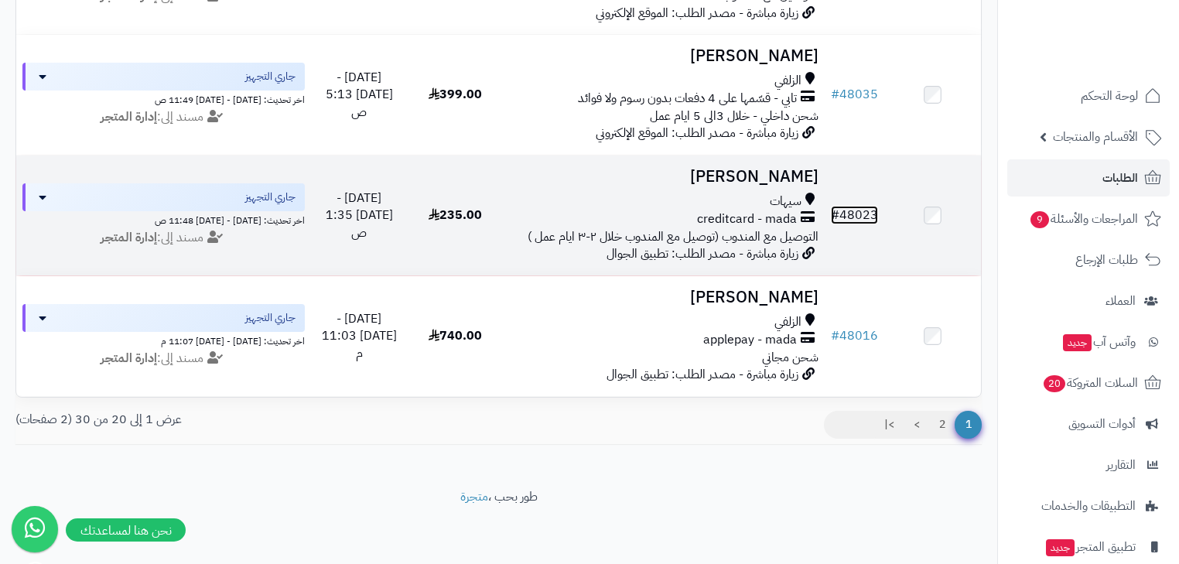
scroll to position [2282, 0]
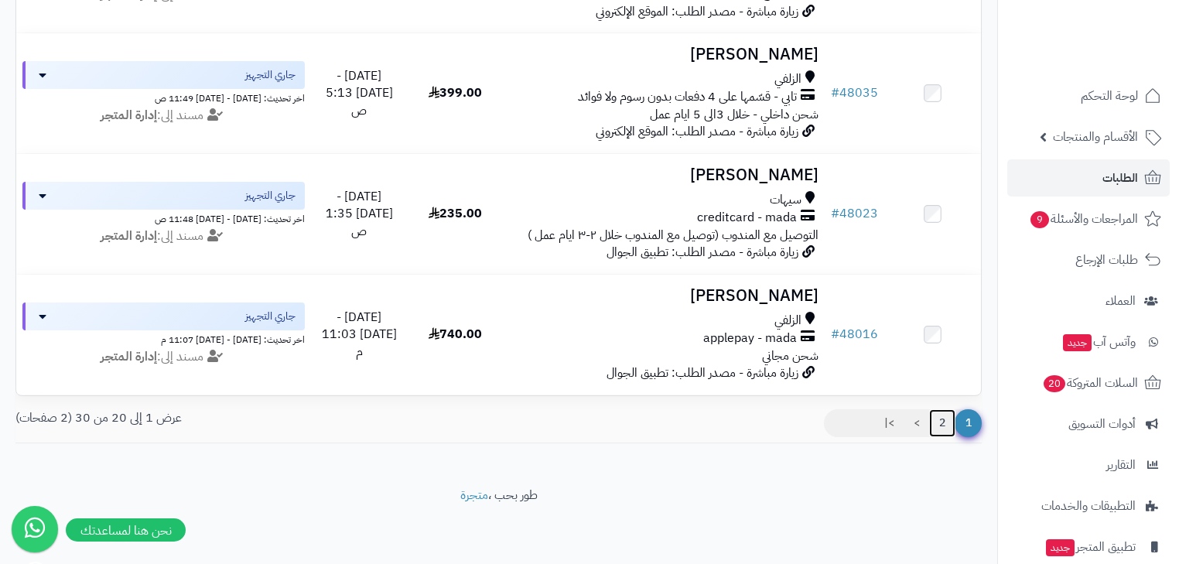
click at [936, 423] on link "2" at bounding box center [942, 423] width 26 height 28
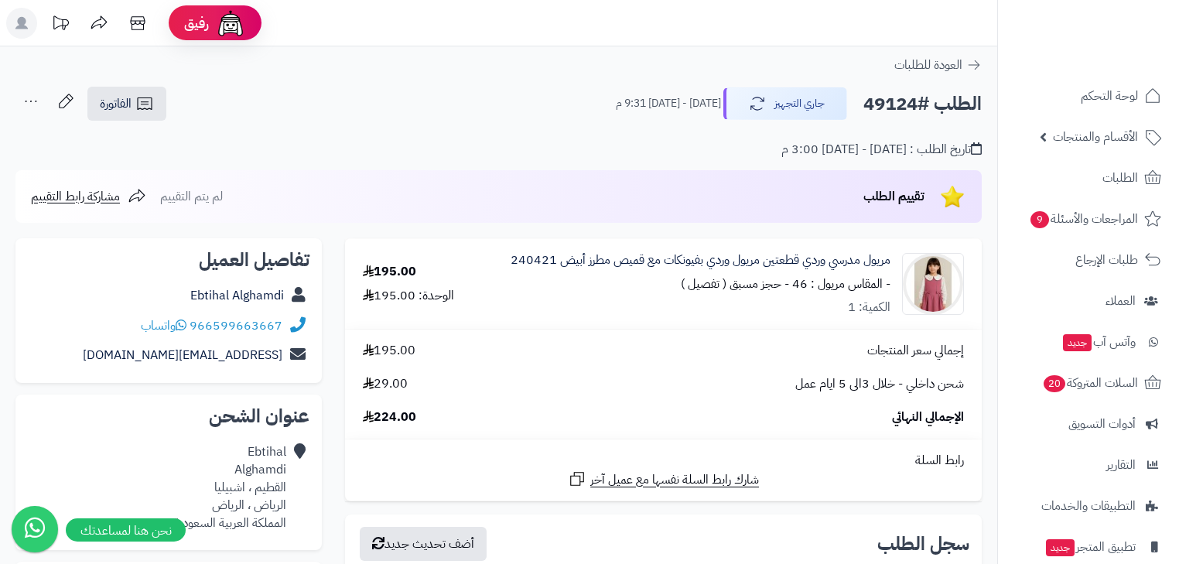
click at [897, 103] on h2 "الطلب #49124" at bounding box center [922, 104] width 118 height 32
copy h2 "49124"
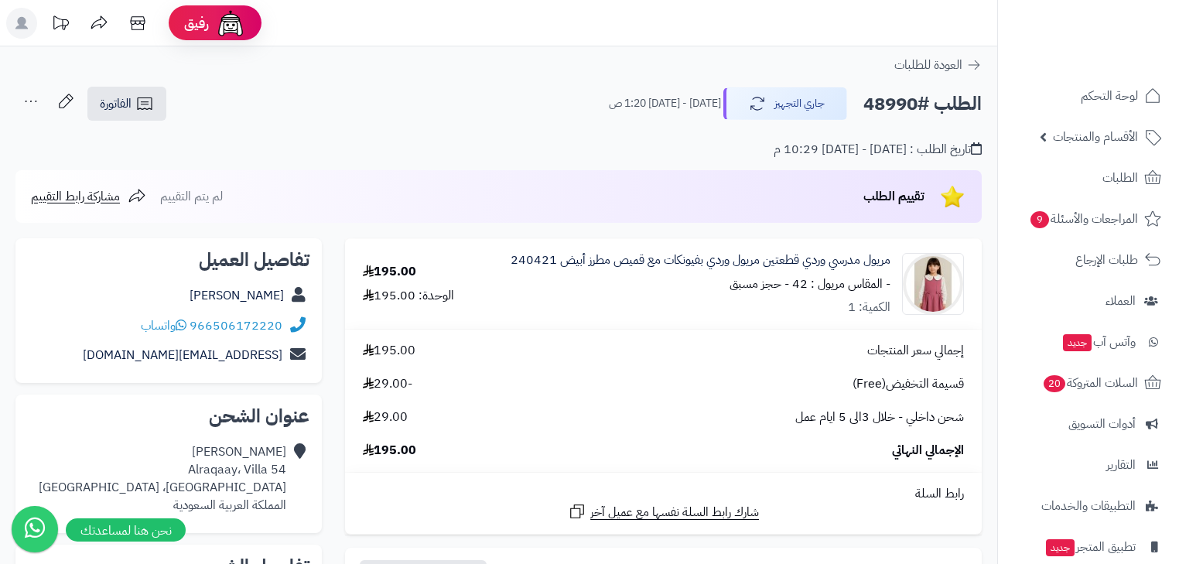
click at [904, 102] on h2 "الطلب #48990" at bounding box center [922, 104] width 118 height 32
copy h2 "48990"
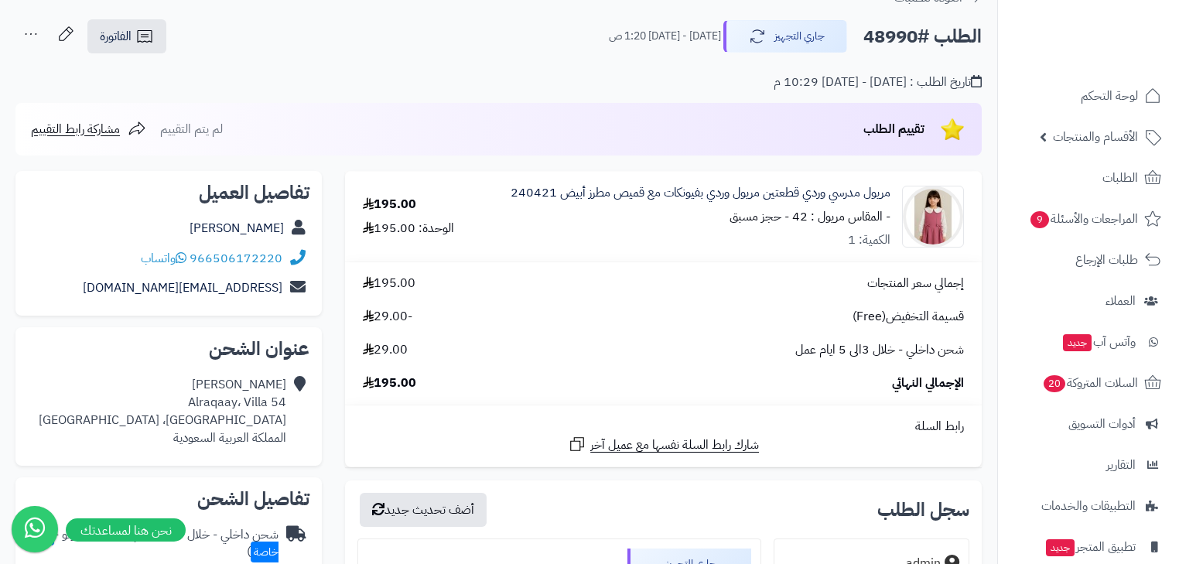
scroll to position [62, 0]
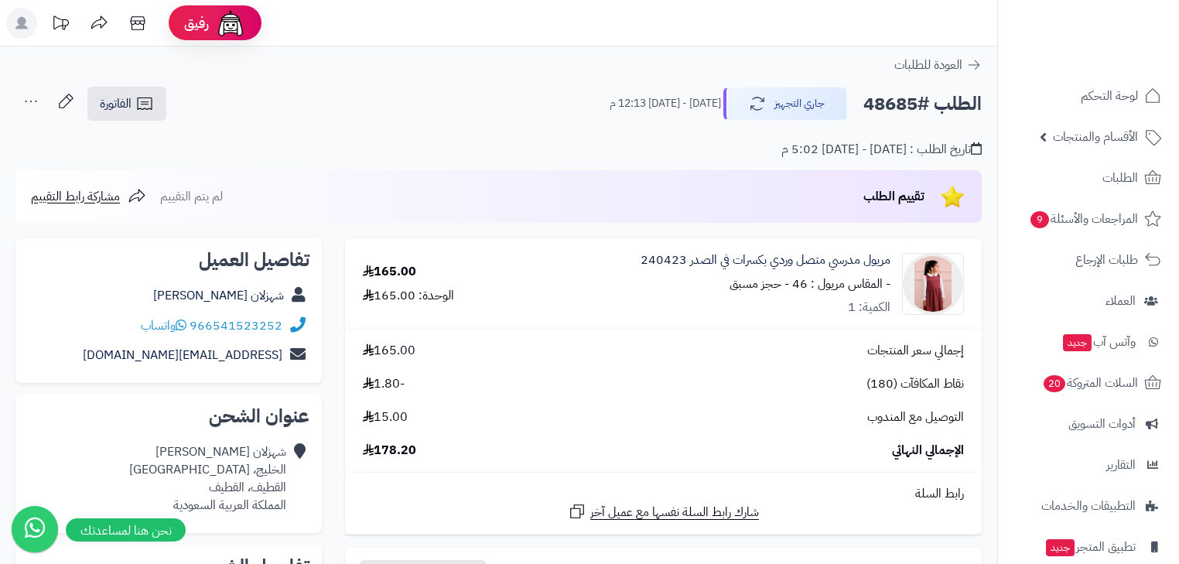
click at [891, 109] on h2 "الطلب #48685" at bounding box center [922, 104] width 118 height 32
copy h2 "48685"
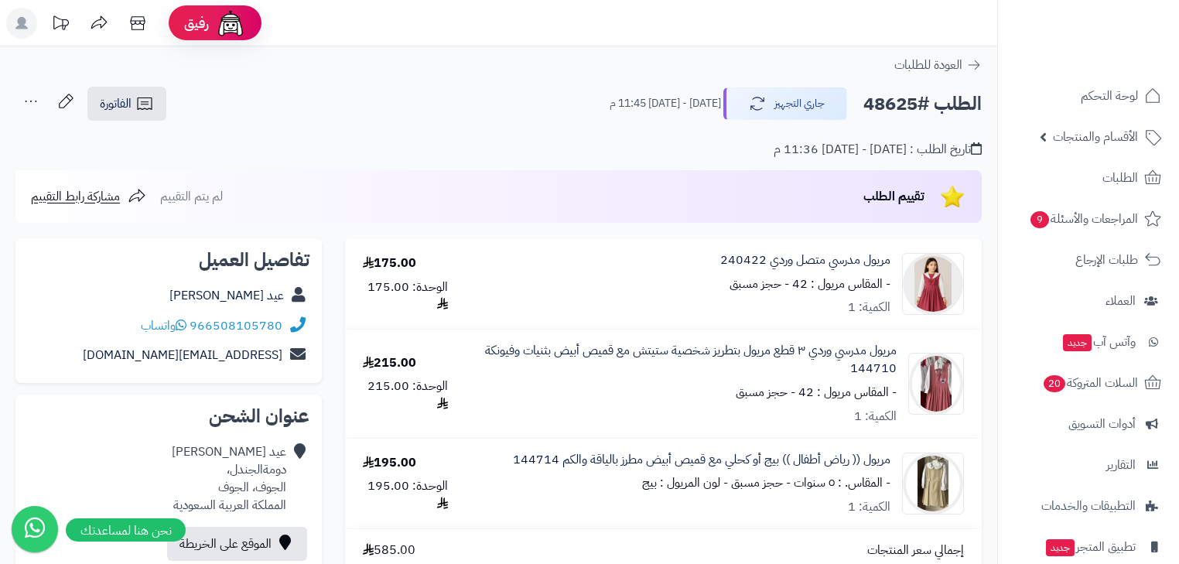
click at [884, 99] on h2 "الطلب #48625" at bounding box center [922, 104] width 118 height 32
copy h2 "48625"
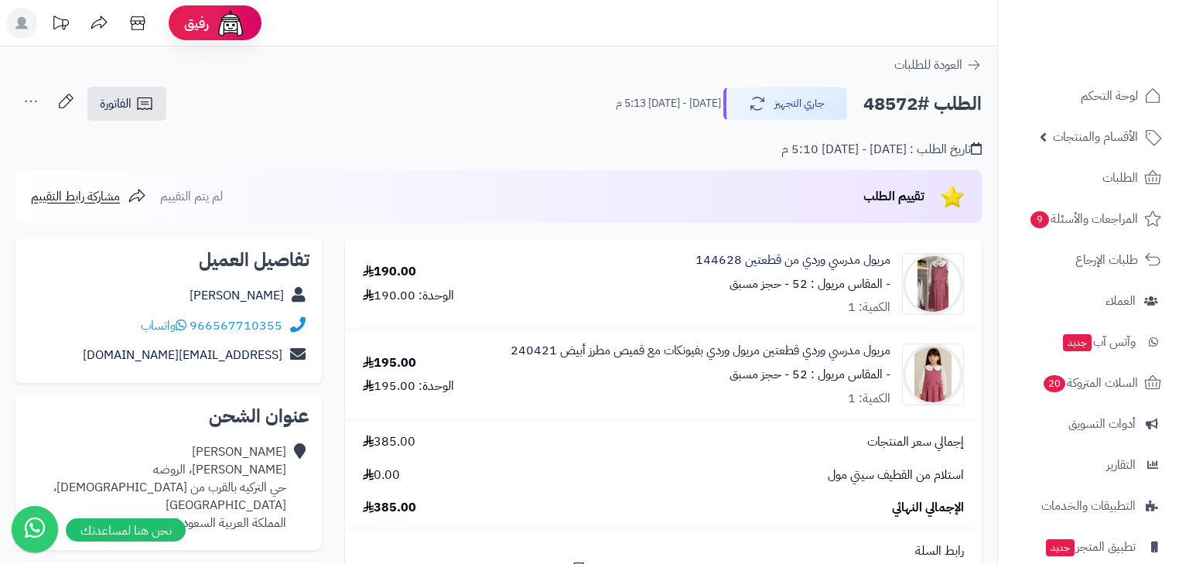
click at [889, 104] on h2 "الطلب #48572" at bounding box center [922, 104] width 118 height 32
copy h2 "48572"
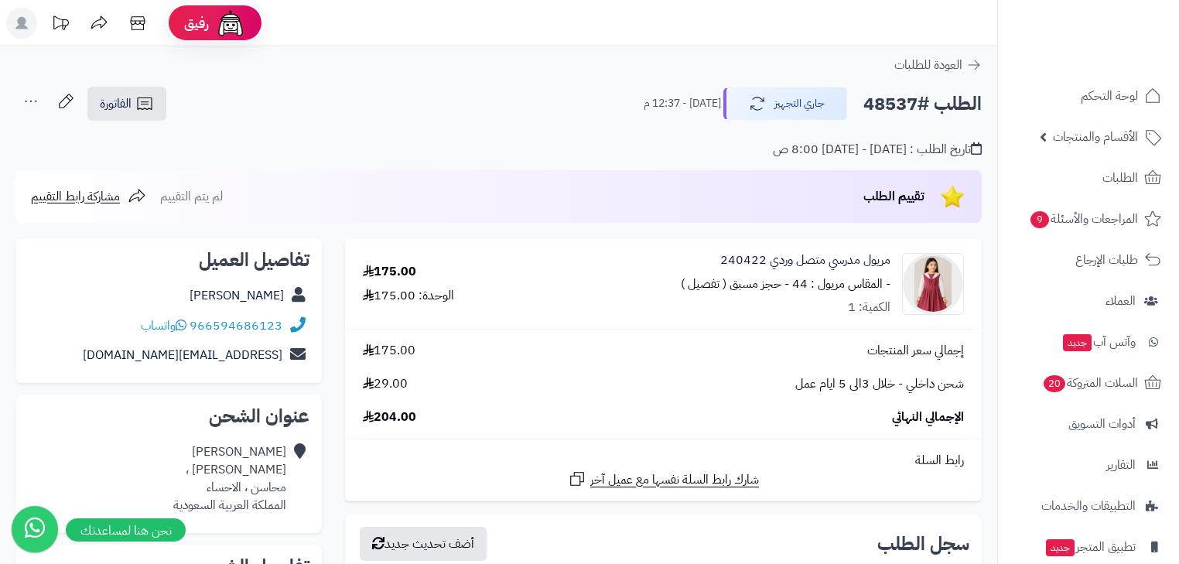
click at [709, 396] on div "إجمالي سعر المنتجات 175.00 شحن داخلي - خلال 3الى 5 ايام عمل 29.00 الإجمالي النه…" at bounding box center [663, 384] width 624 height 84
click at [880, 105] on h2 "الطلب #48537" at bounding box center [922, 104] width 118 height 32
copy h2 "48537"
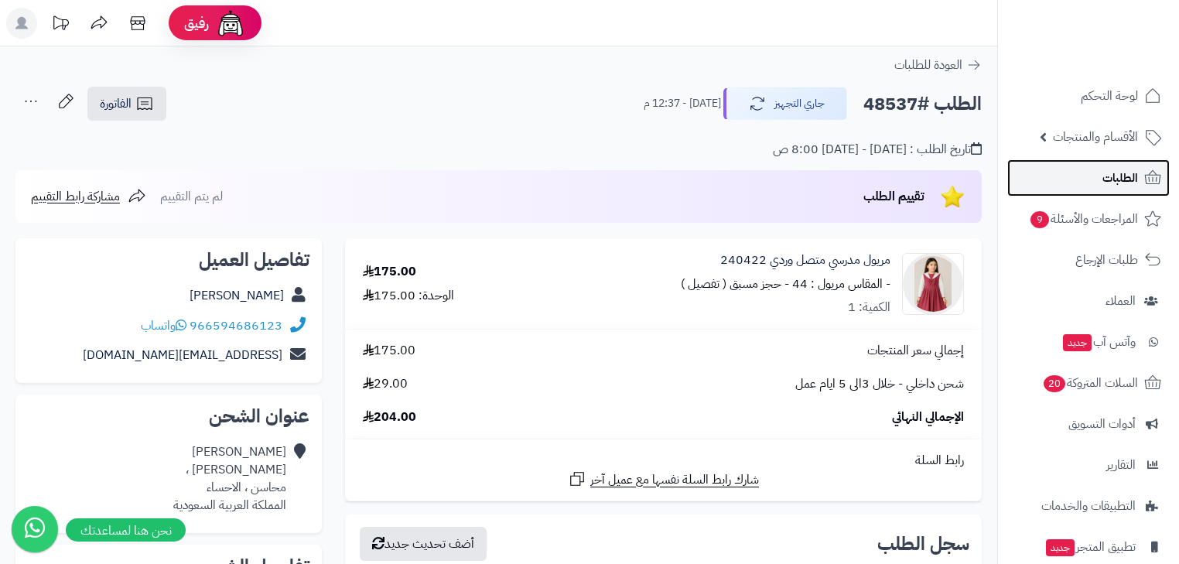
click at [1123, 183] on span "الطلبات" at bounding box center [1120, 178] width 36 height 22
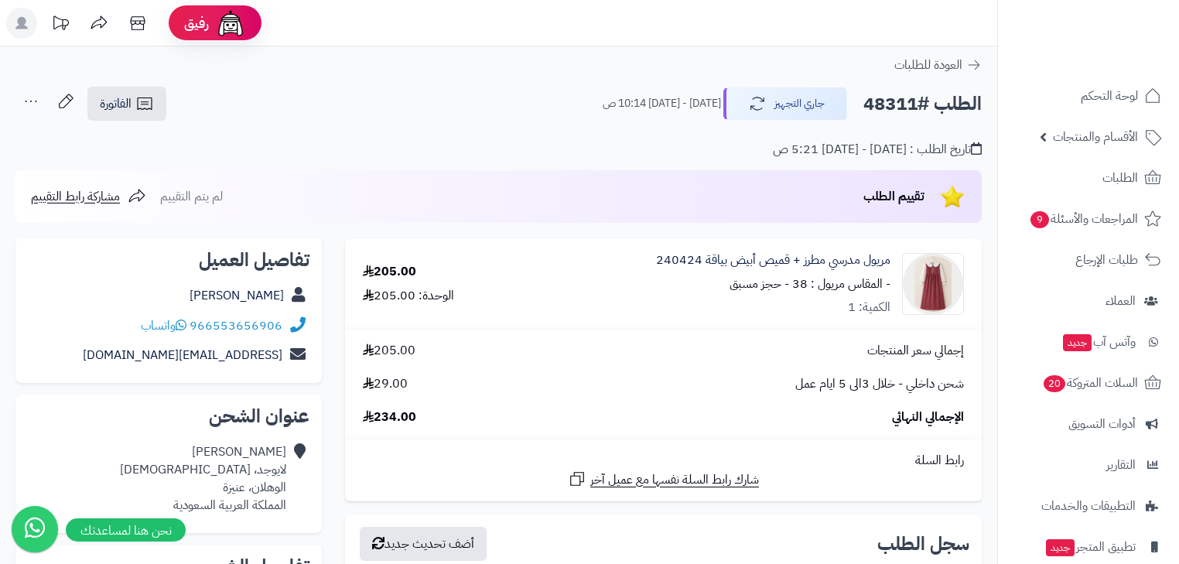
click at [893, 107] on h2 "الطلب #48311" at bounding box center [922, 104] width 118 height 32
copy h2 "48311"
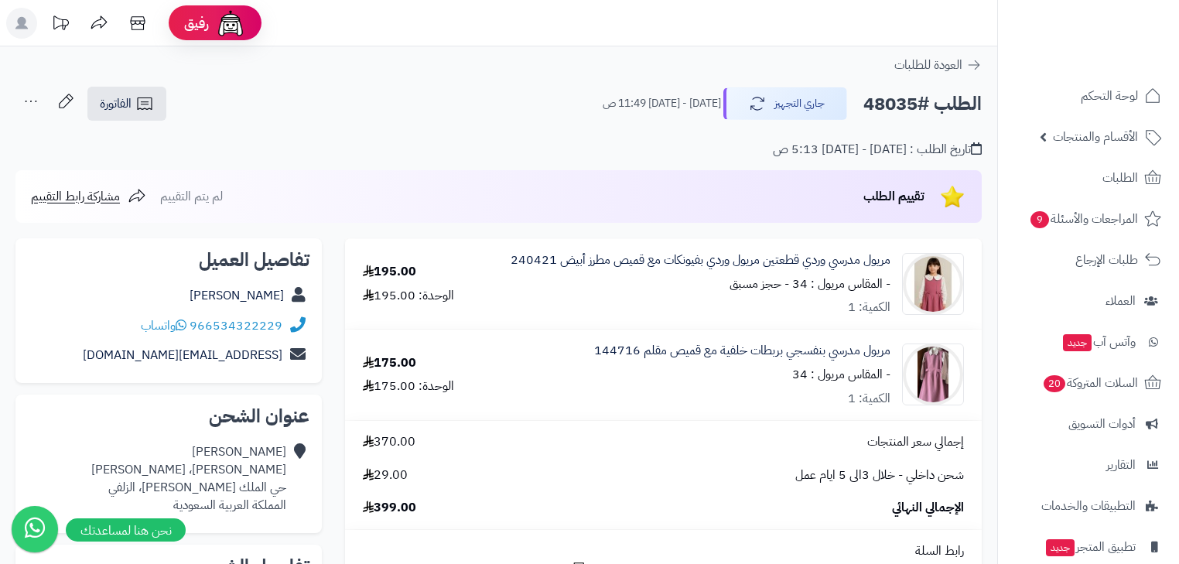
click at [885, 101] on h2 "الطلب #48035" at bounding box center [922, 104] width 118 height 32
copy h2 "48035"
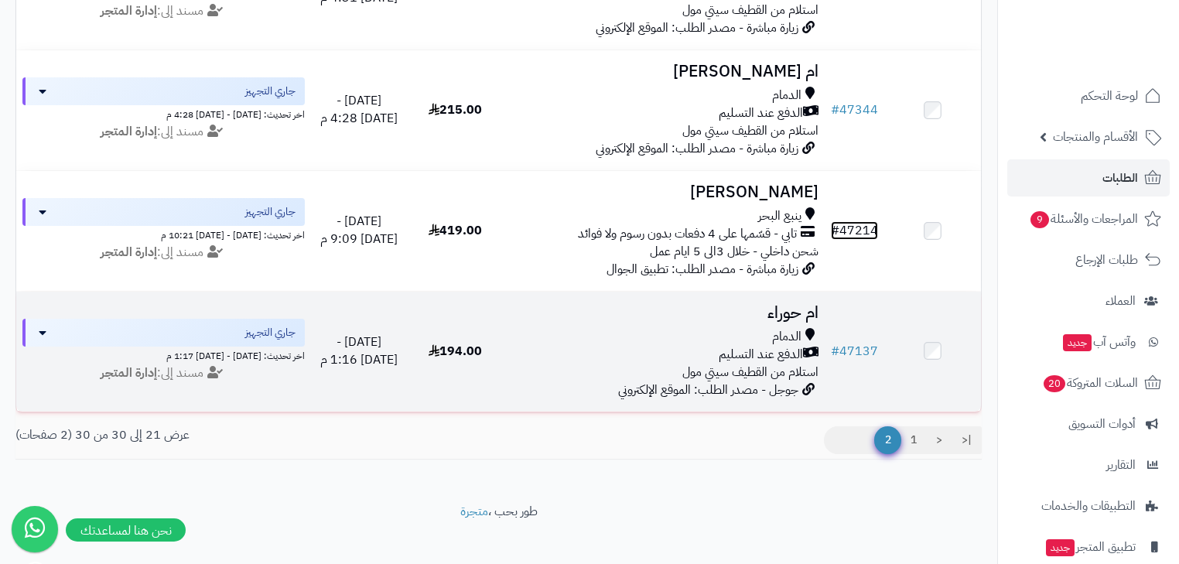
scroll to position [1052, 0]
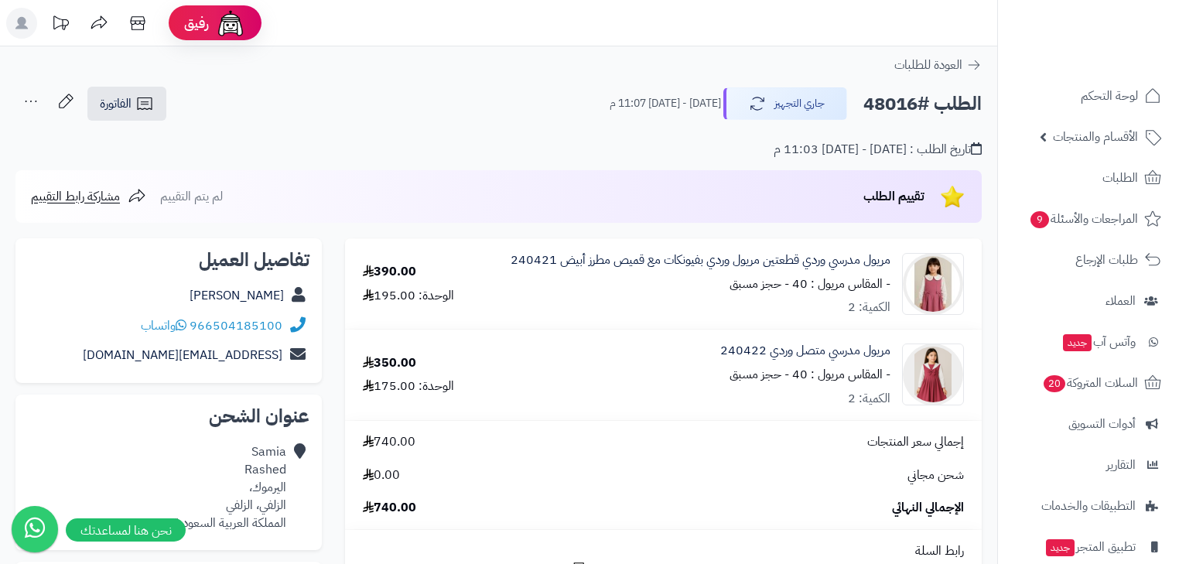
click at [895, 98] on h2 "الطلب #48016" at bounding box center [922, 104] width 118 height 32
copy h2 "48016"
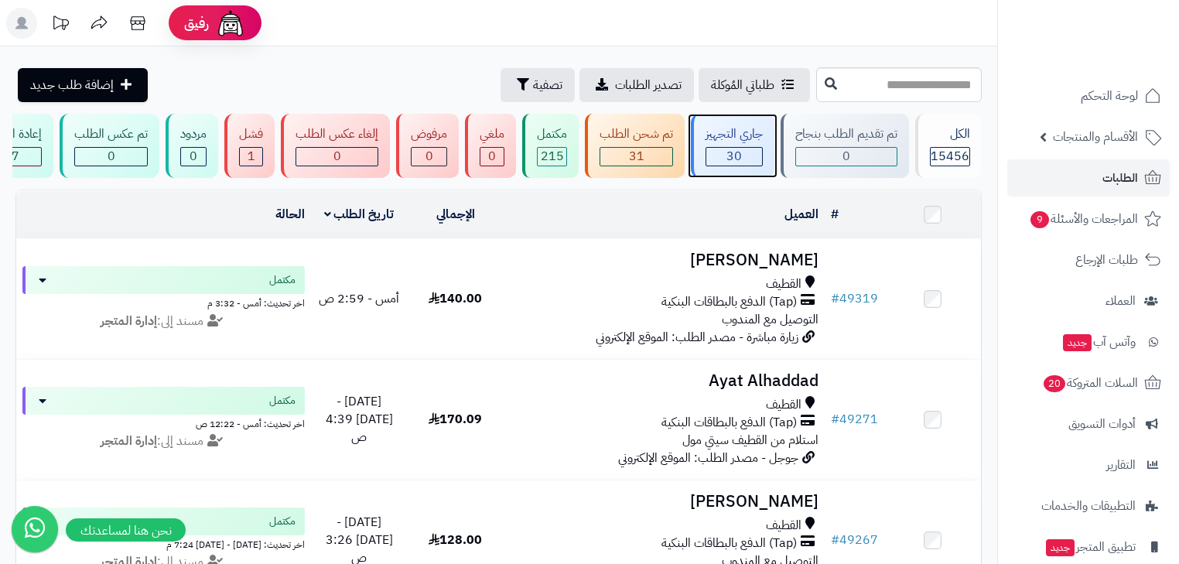
click at [716, 140] on div "جاري التجهيز" at bounding box center [734, 134] width 57 height 18
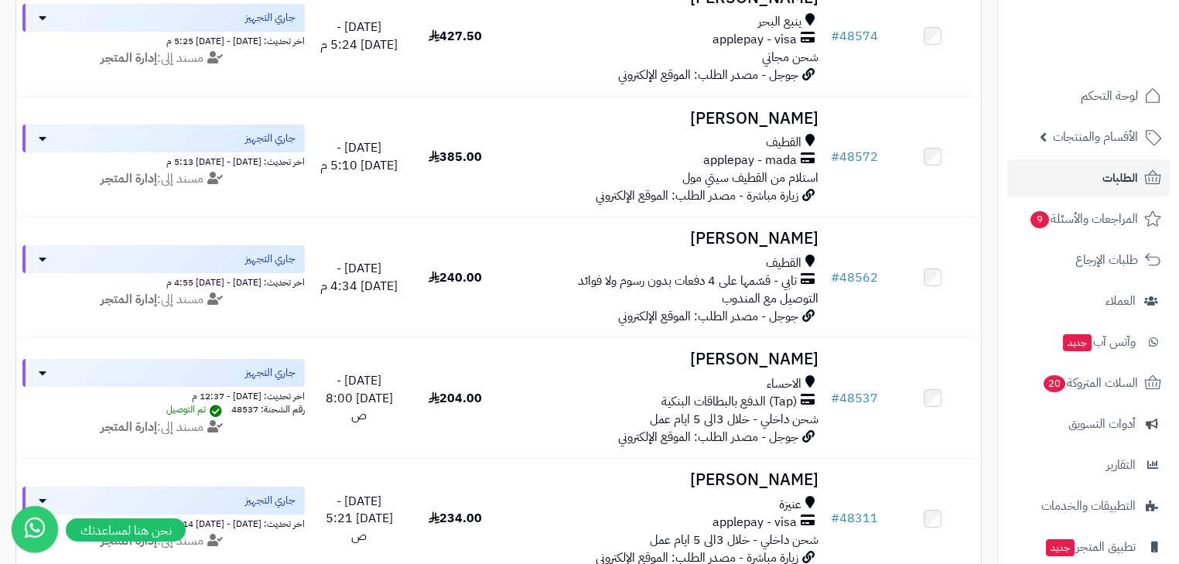
scroll to position [1609, 0]
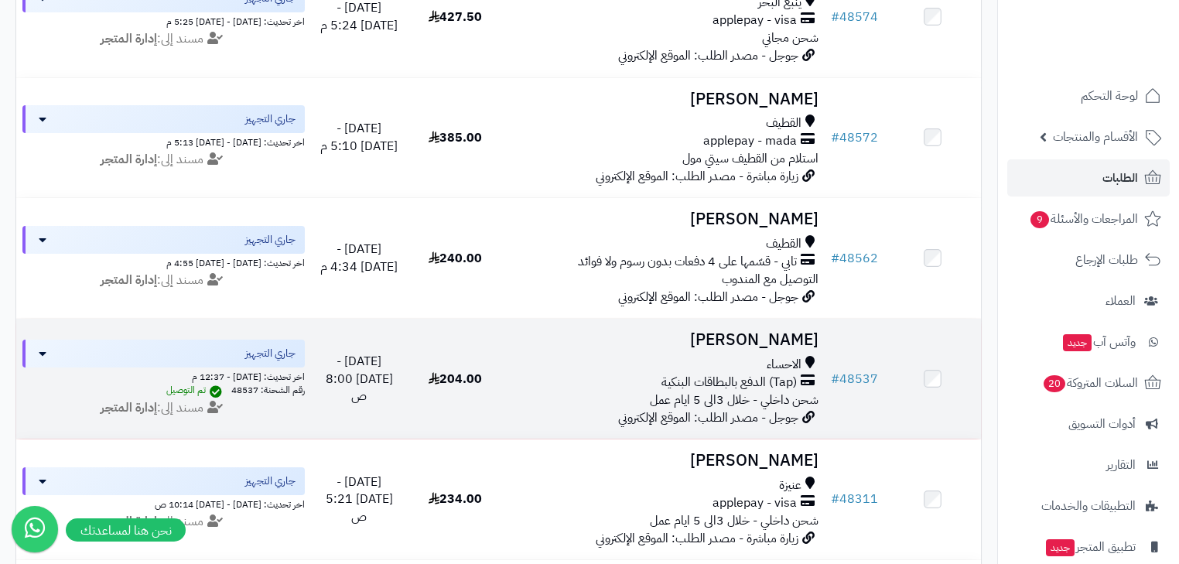
click at [783, 349] on h3 "[PERSON_NAME]" at bounding box center [664, 340] width 309 height 18
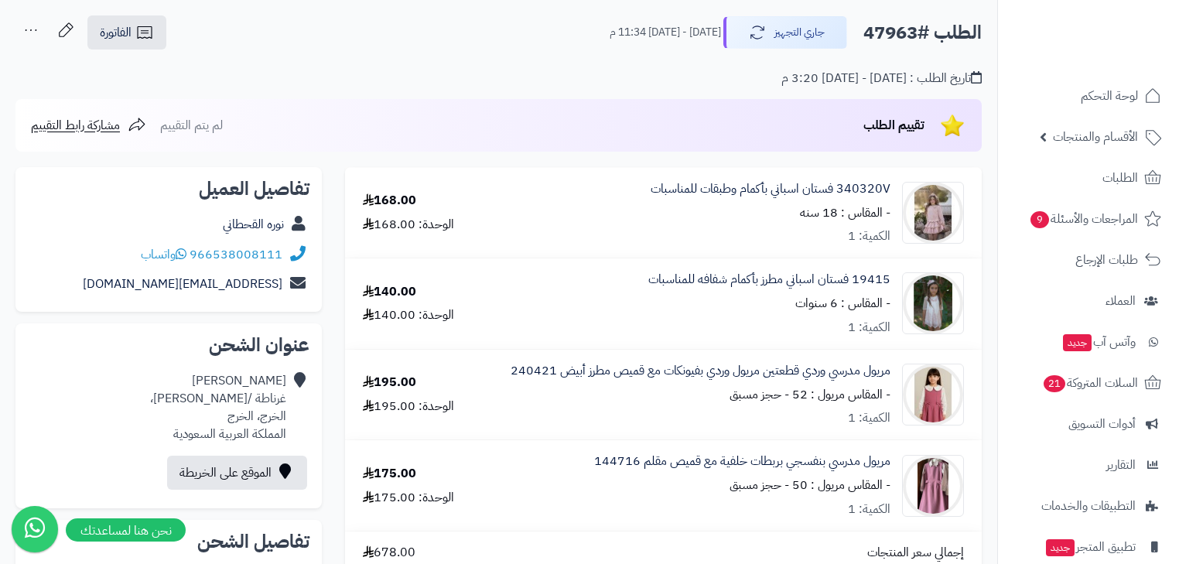
scroll to position [62, 0]
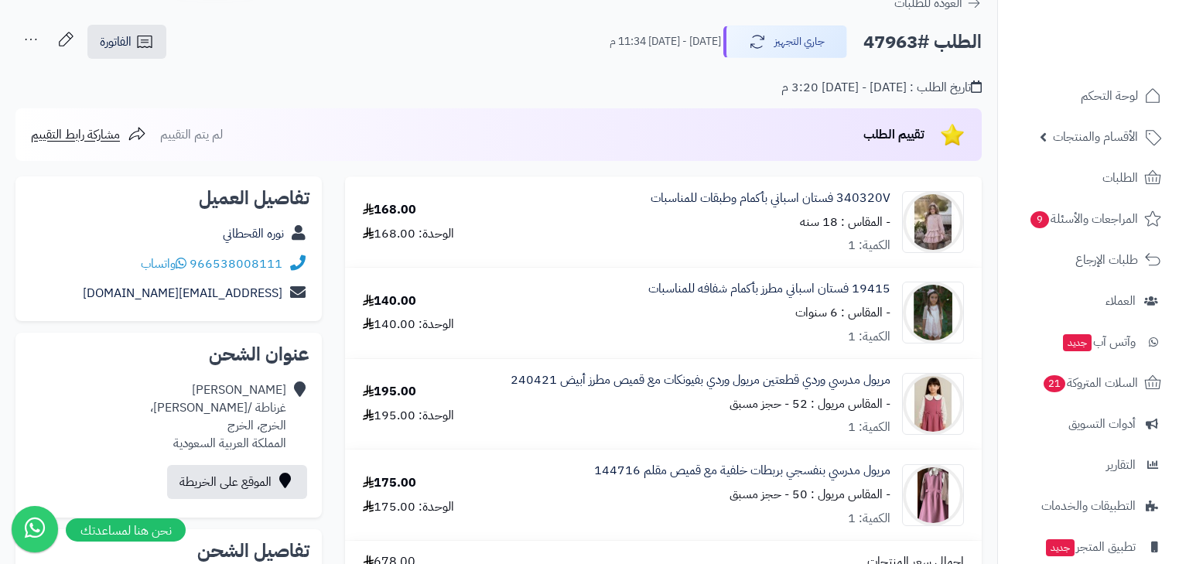
click at [890, 43] on h2 "الطلب #47963" at bounding box center [922, 42] width 118 height 32
copy h2 "47963"
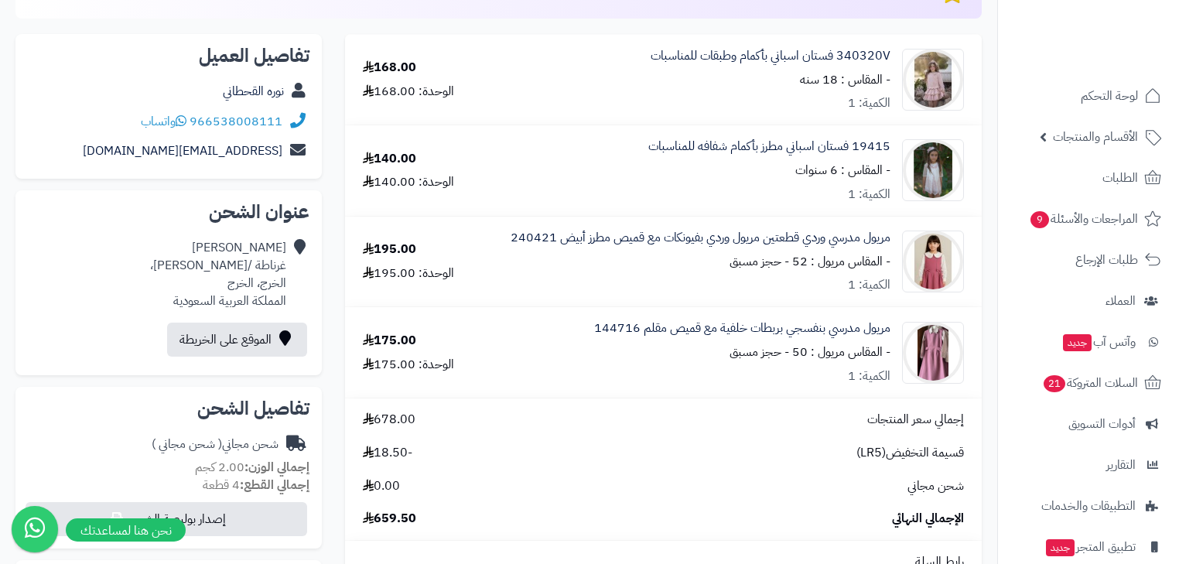
scroll to position [124, 0]
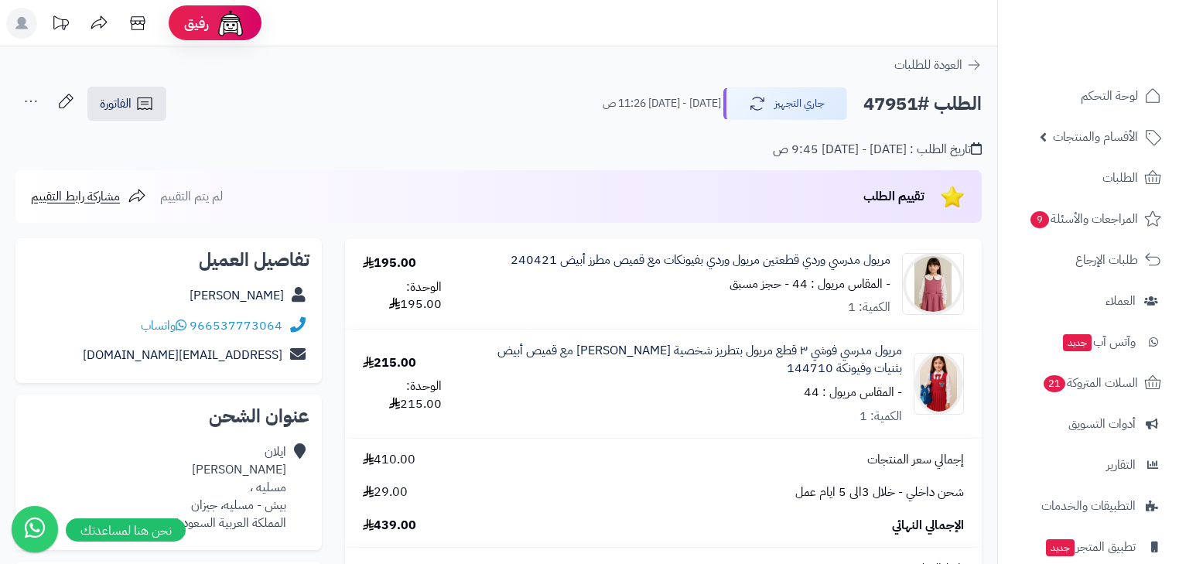
click at [871, 103] on h2 "الطلب #47951" at bounding box center [922, 104] width 118 height 32
copy h2 "47951"
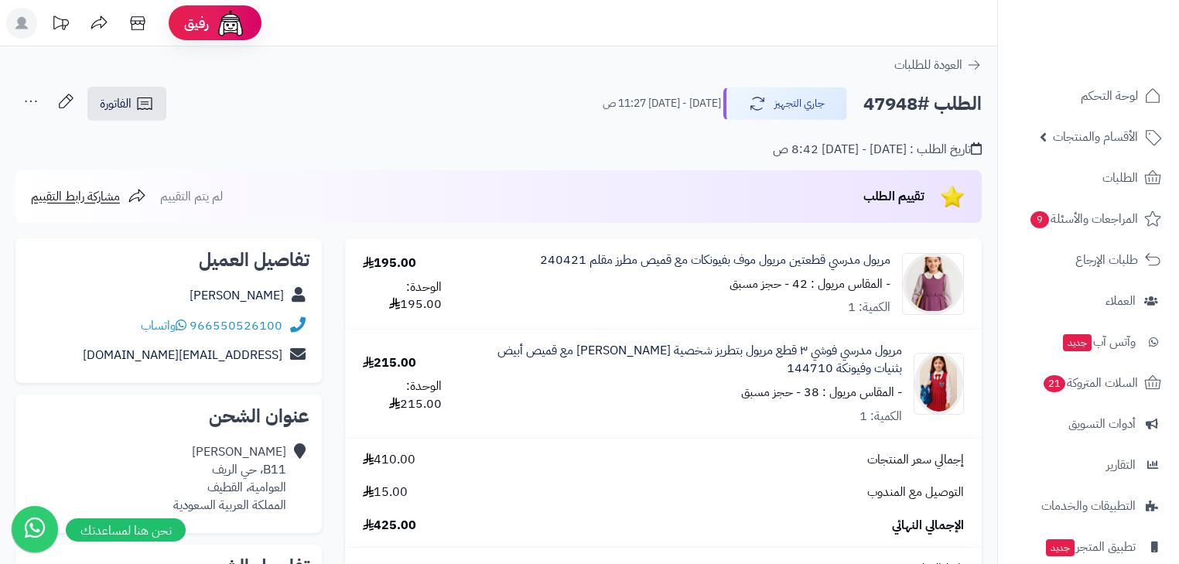
click at [895, 99] on h2 "الطلب #47948" at bounding box center [922, 104] width 118 height 32
copy h2 "47948"
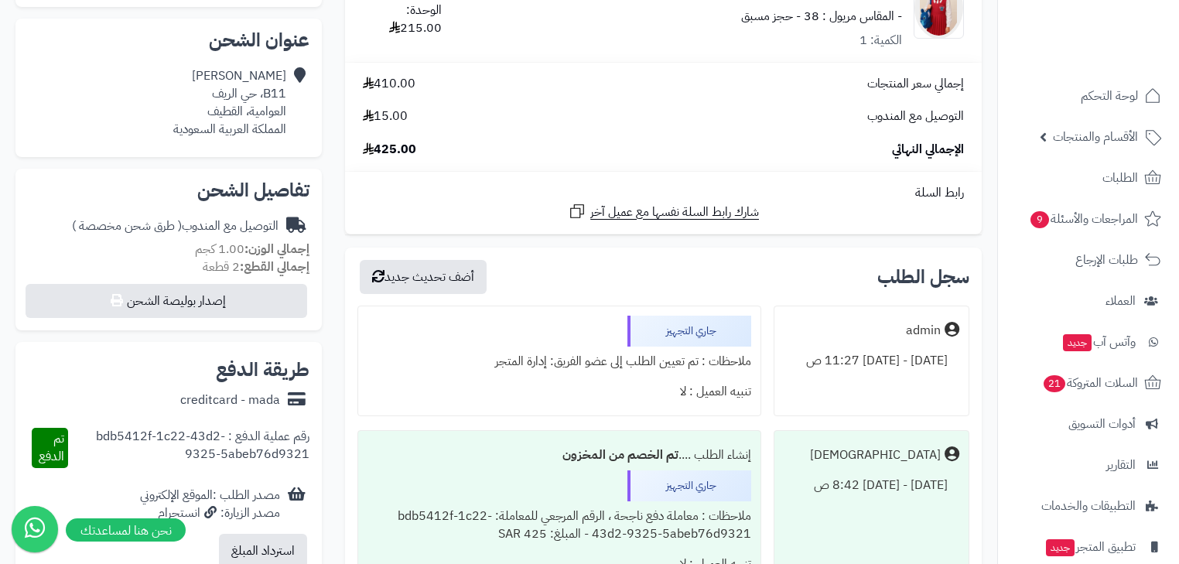
scroll to position [248, 0]
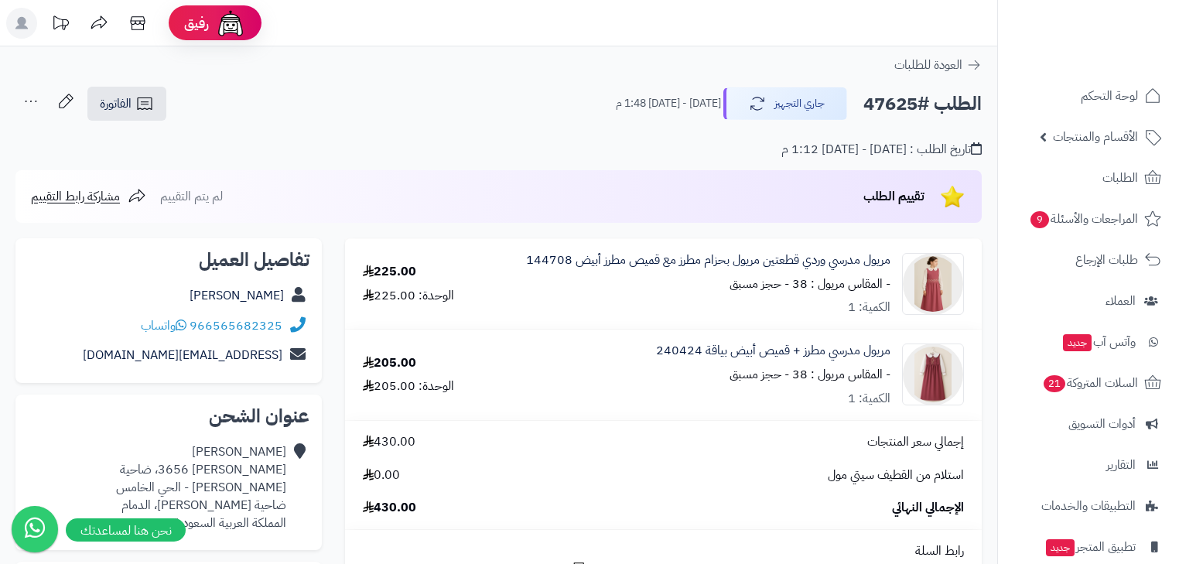
click at [887, 105] on h2 "الطلب #47625" at bounding box center [922, 104] width 118 height 32
copy h2 "47625"
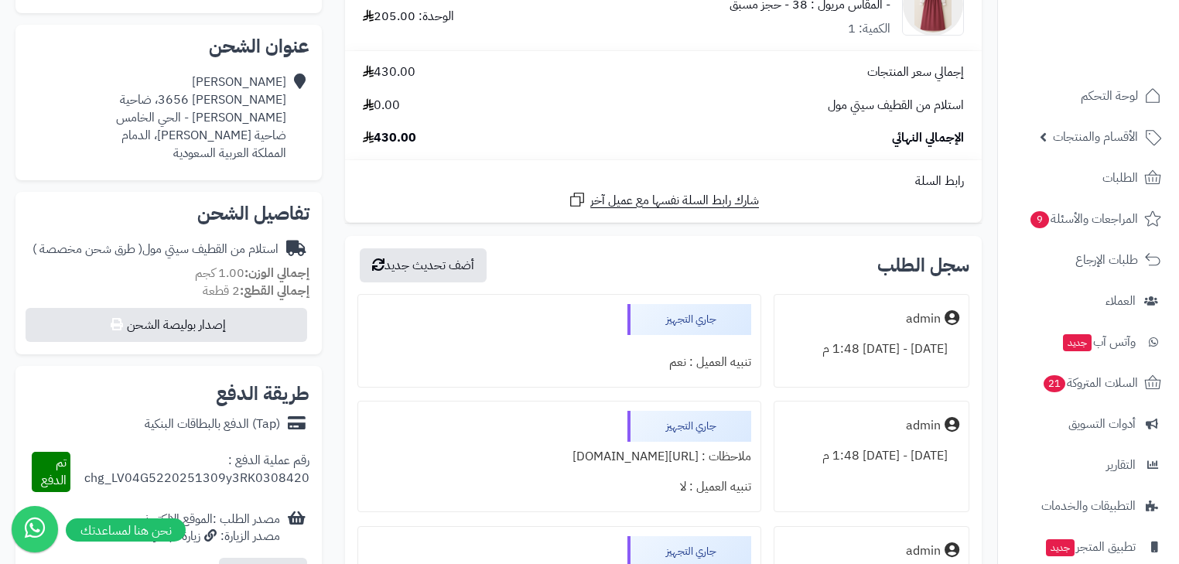
scroll to position [248, 0]
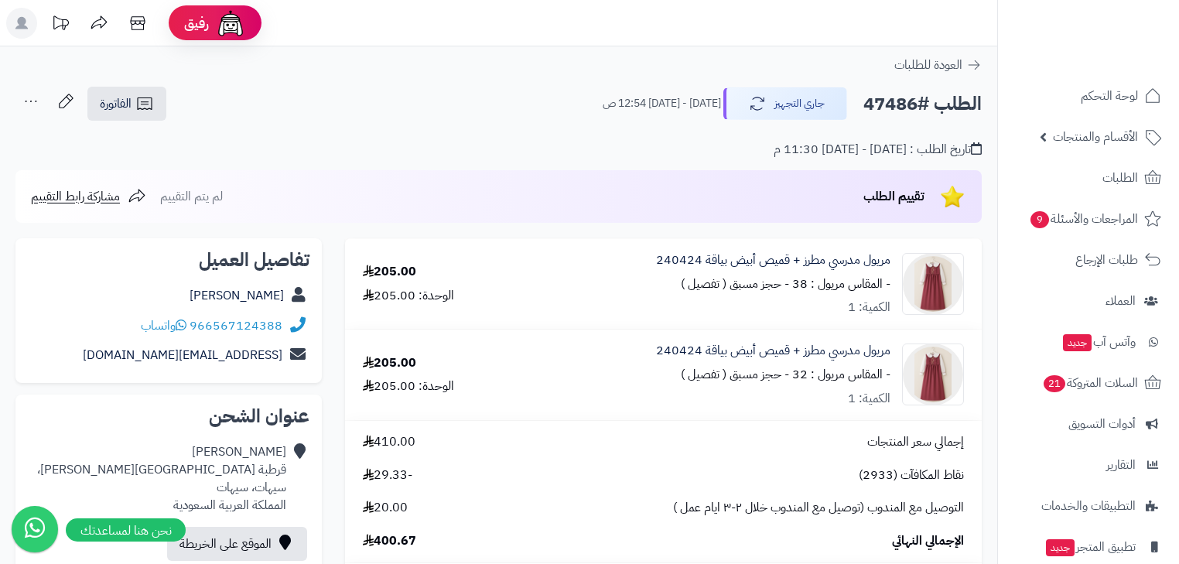
click at [878, 103] on h2 "الطلب #47486" at bounding box center [922, 104] width 118 height 32
copy h2 "47486"
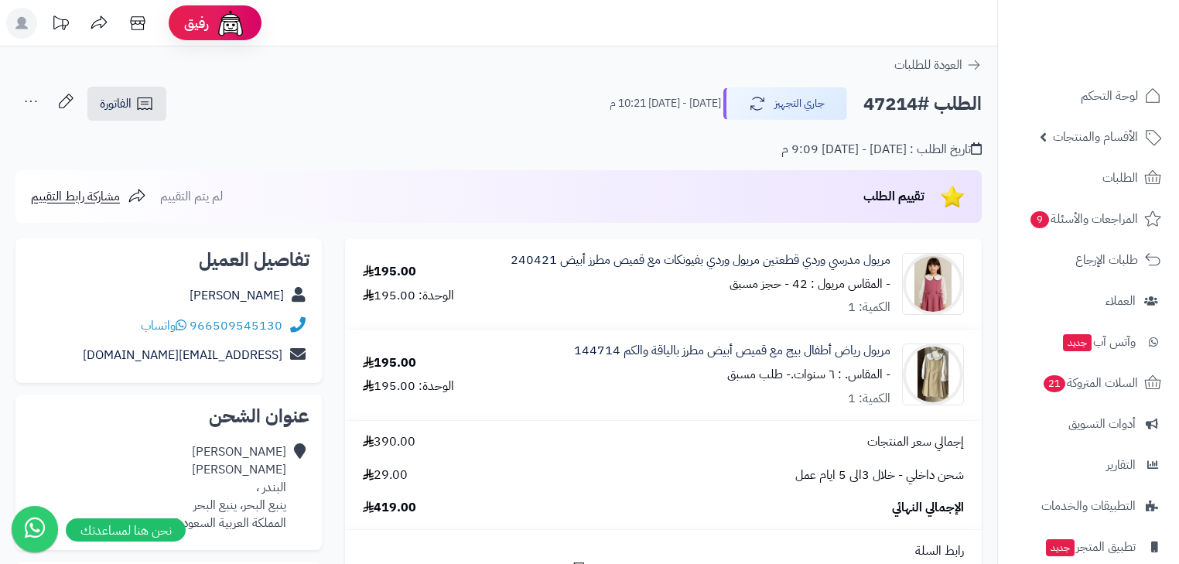
click at [885, 100] on h2 "الطلب #47214" at bounding box center [922, 104] width 118 height 32
click at [881, 128] on div "تاريخ الطلب : [DATE] - [DATE] 9:09 م" at bounding box center [498, 140] width 966 height 36
click at [878, 108] on h2 "الطلب #47214" at bounding box center [922, 104] width 118 height 32
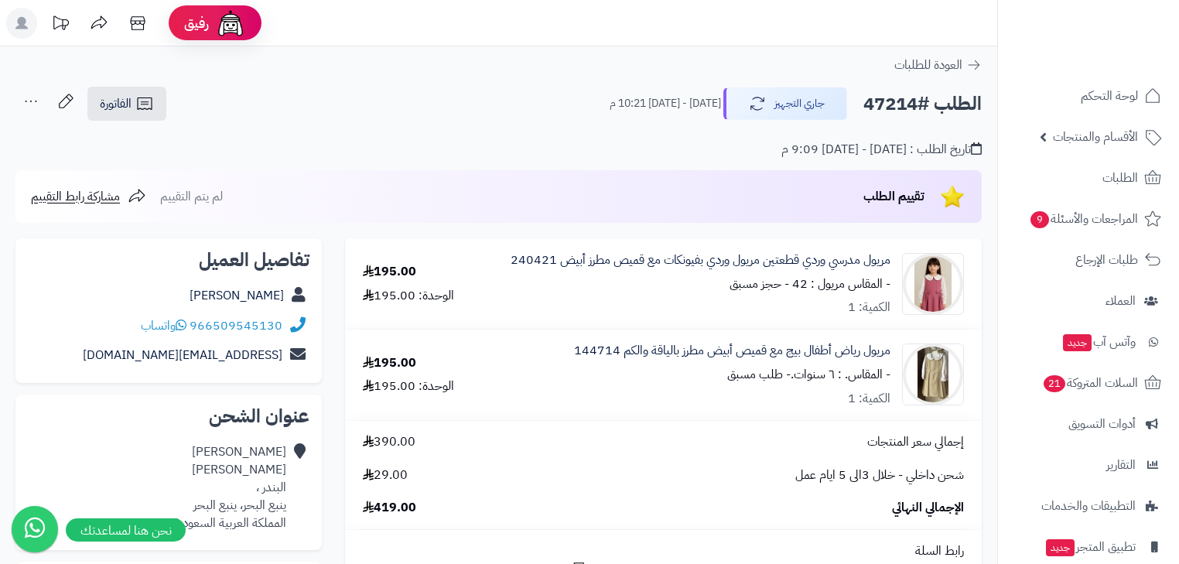
copy h2 "47214"
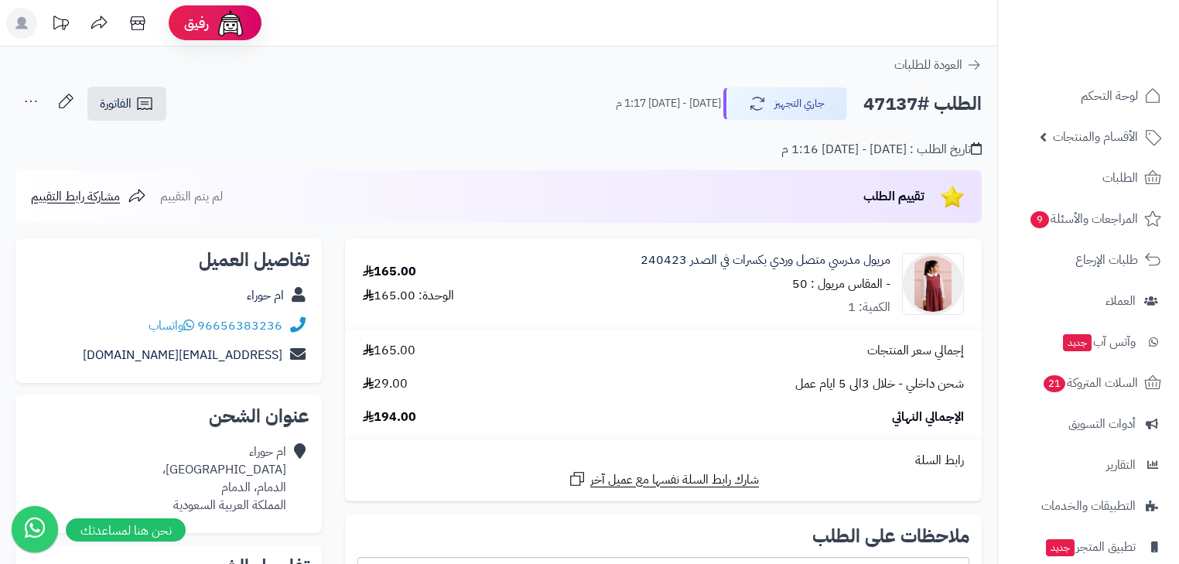
click at [885, 105] on h2 "الطلب #47137" at bounding box center [922, 104] width 118 height 32
copy h2 "47137"
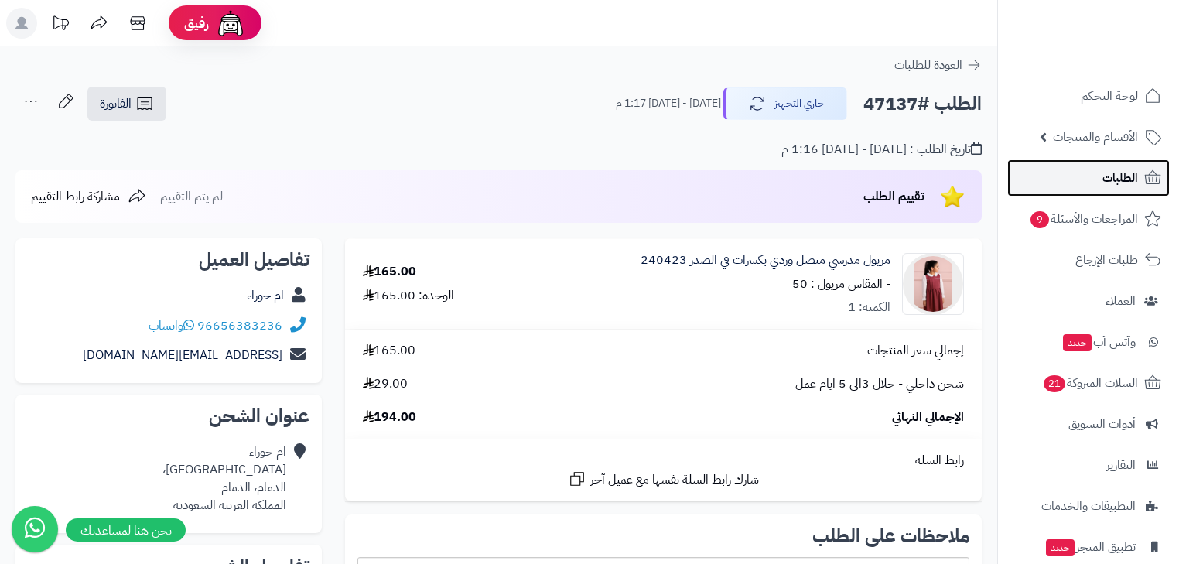
click at [1106, 173] on span "الطلبات" at bounding box center [1120, 178] width 36 height 22
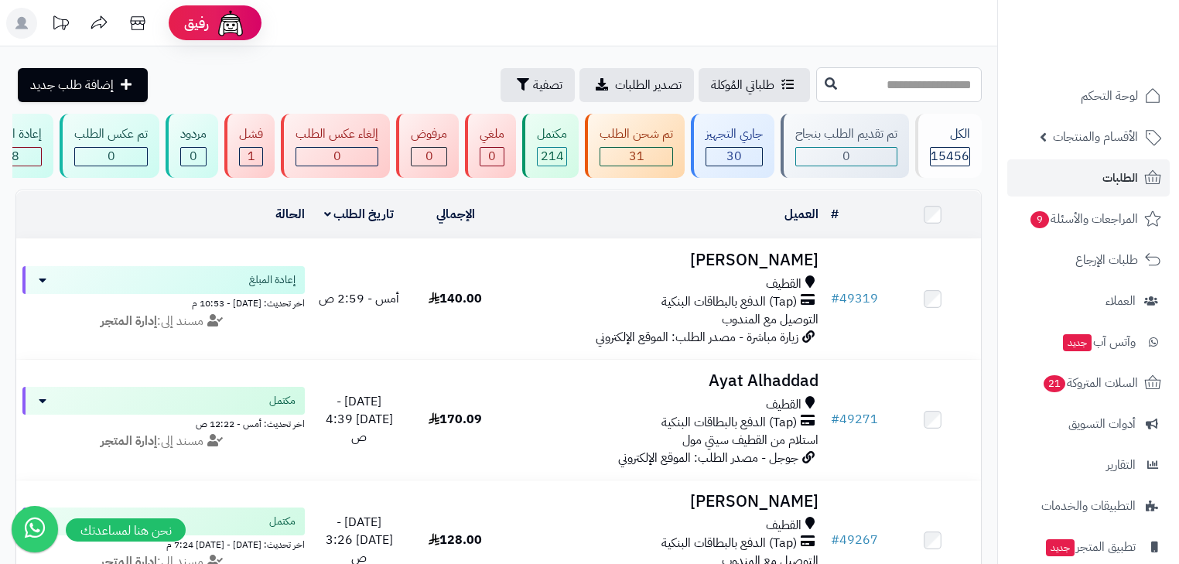
click at [951, 91] on input "text" at bounding box center [899, 84] width 166 height 35
type input "*****"
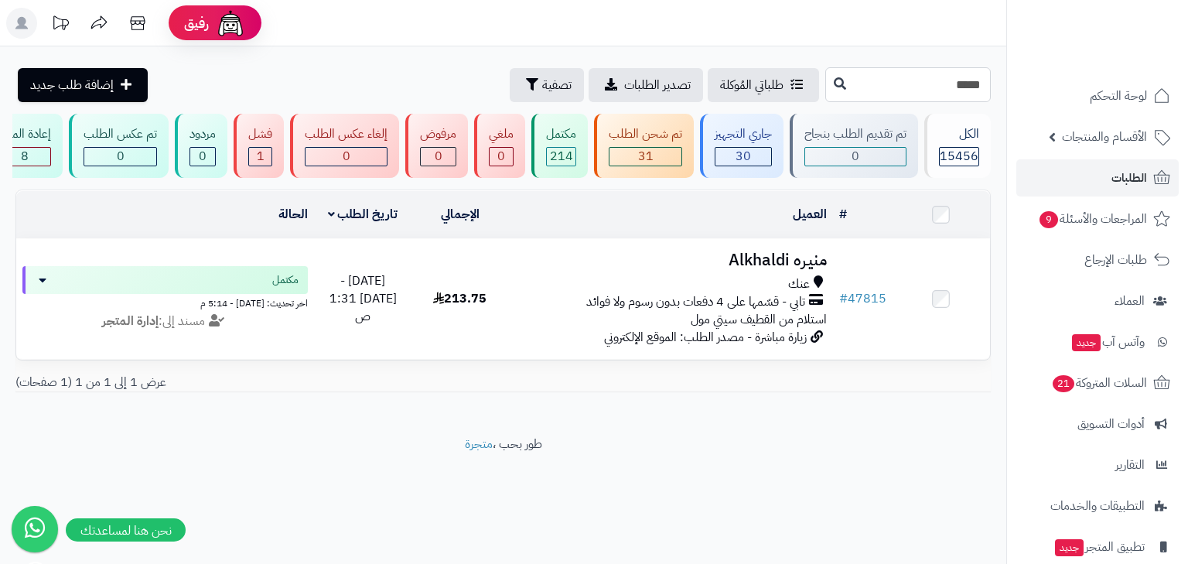
click at [966, 81] on input "*****" at bounding box center [908, 84] width 166 height 35
type input "*****"
click at [910, 88] on input "*****" at bounding box center [908, 84] width 166 height 35
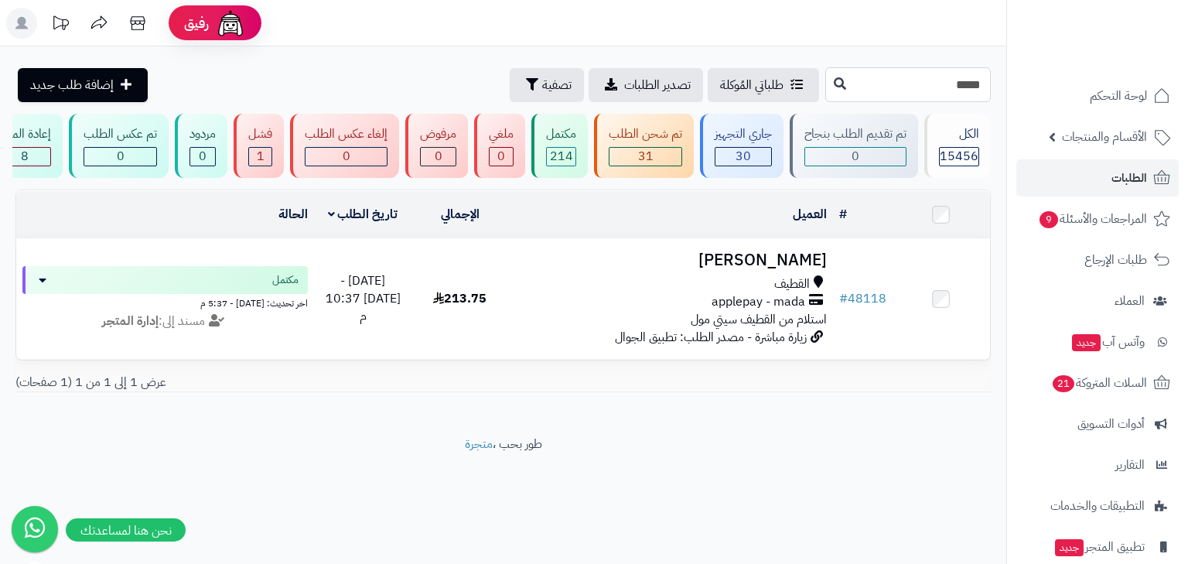
paste input "text"
type input "*****"
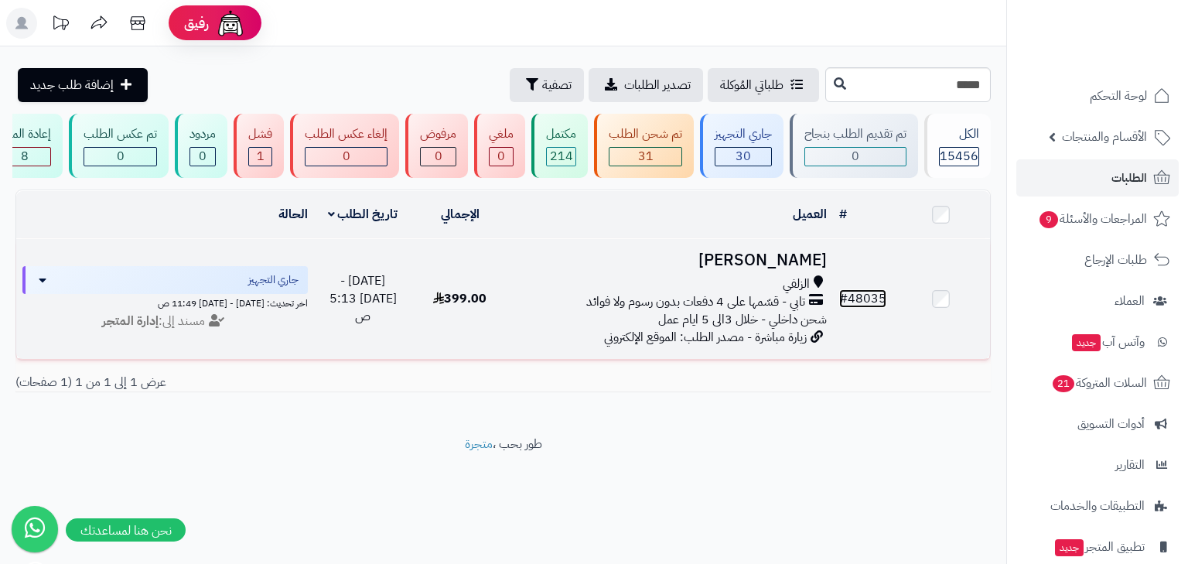
click at [870, 302] on link "# 48035" at bounding box center [862, 298] width 47 height 19
